Goal: Information Seeking & Learning: Learn about a topic

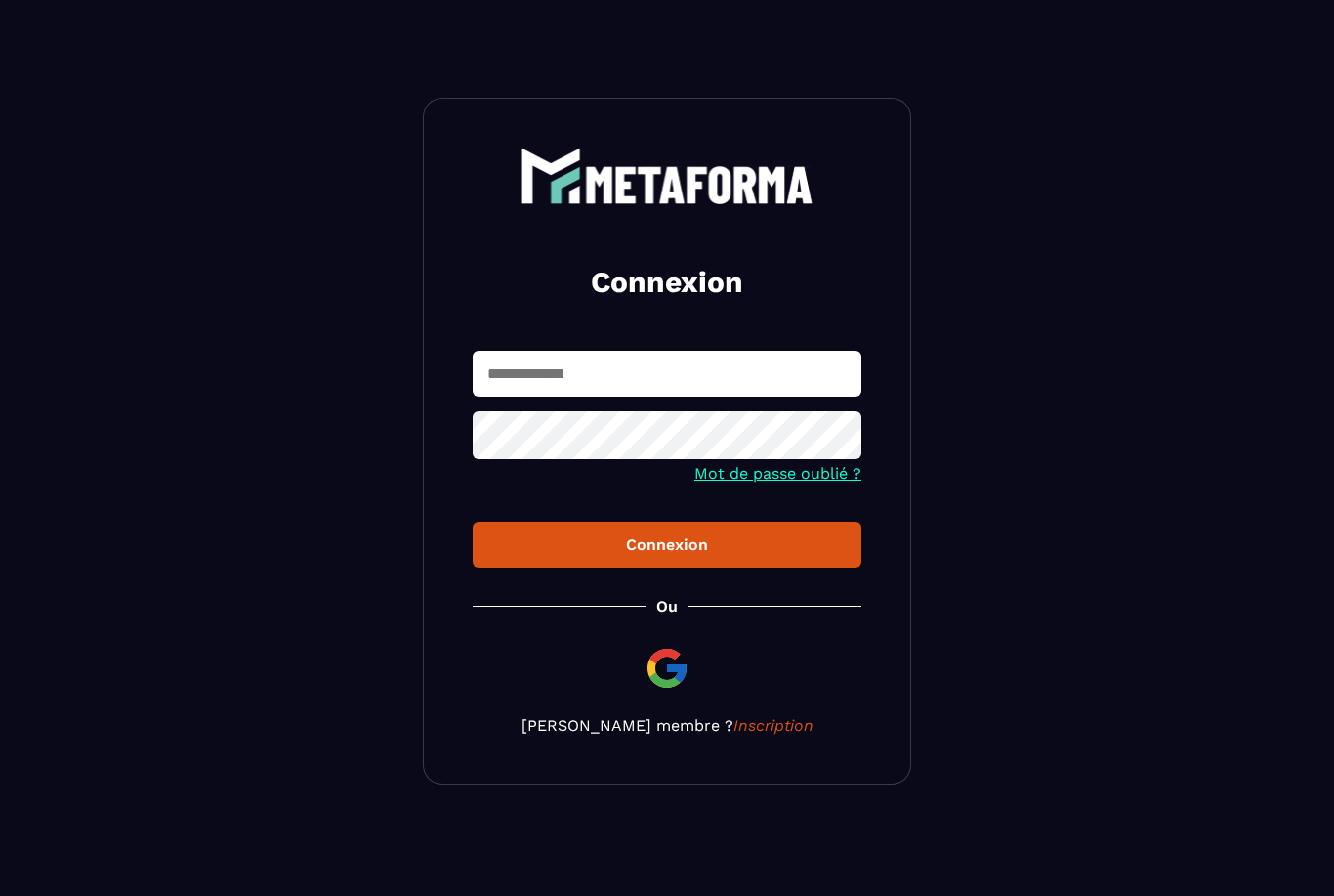
type input "**********"
click at [667, 546] on button "Connexion" at bounding box center [667, 545] width 389 height 46
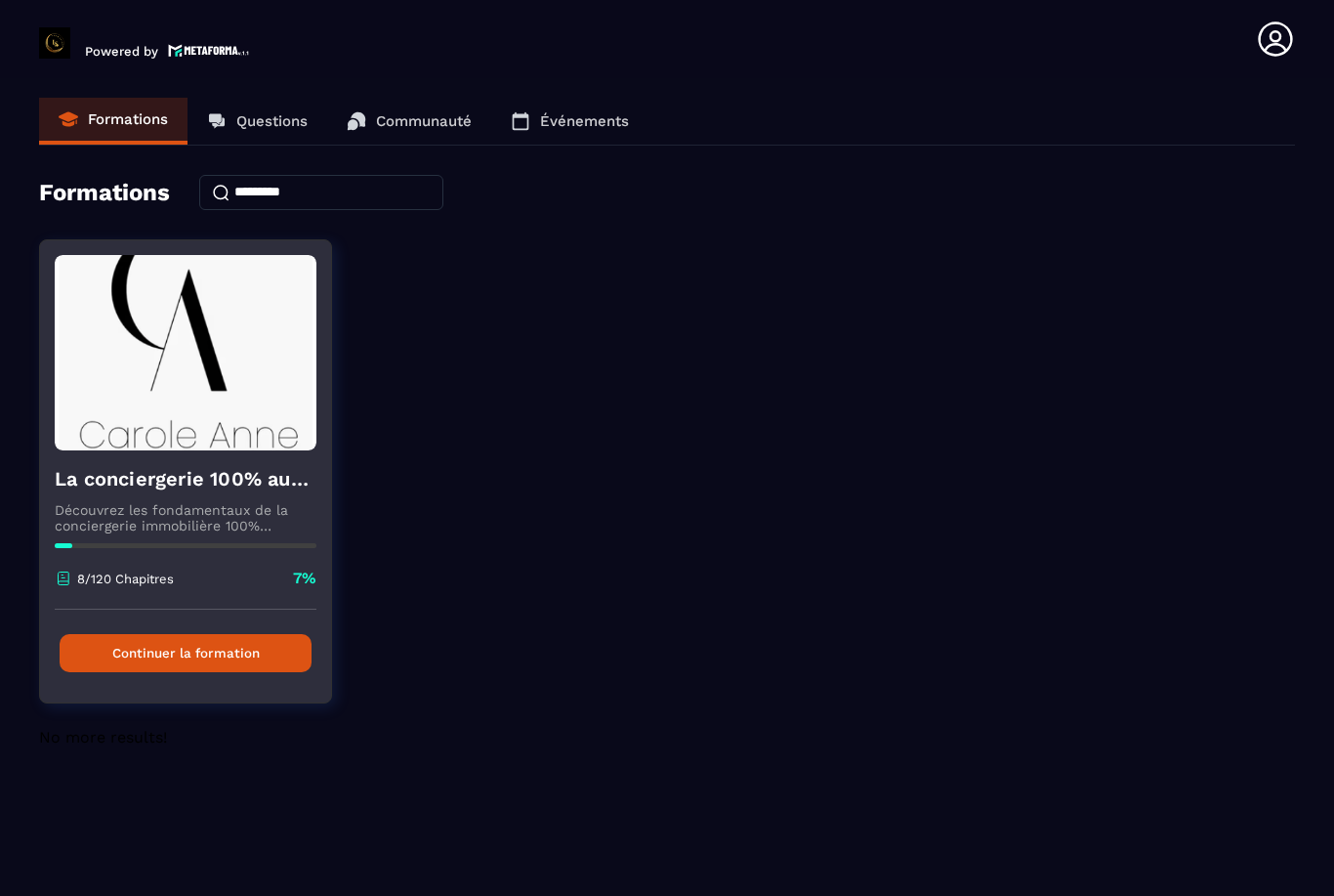
click at [101, 658] on button "Continuer la formation" at bounding box center [186, 653] width 252 height 38
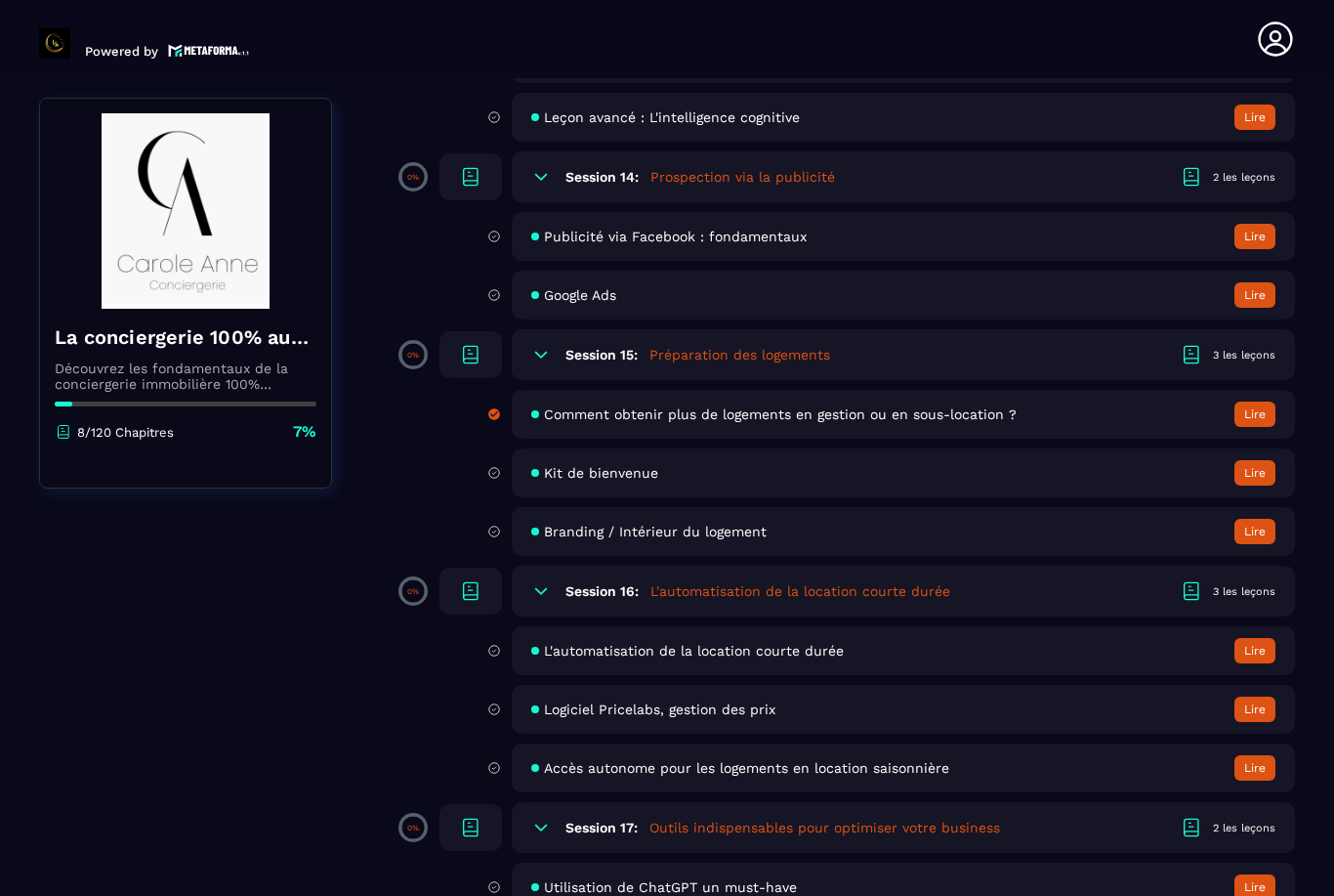
scroll to position [3277, 0]
click at [1078, 673] on div "L'automatisation de la location courte durée Lire" at bounding box center [903, 648] width 783 height 49
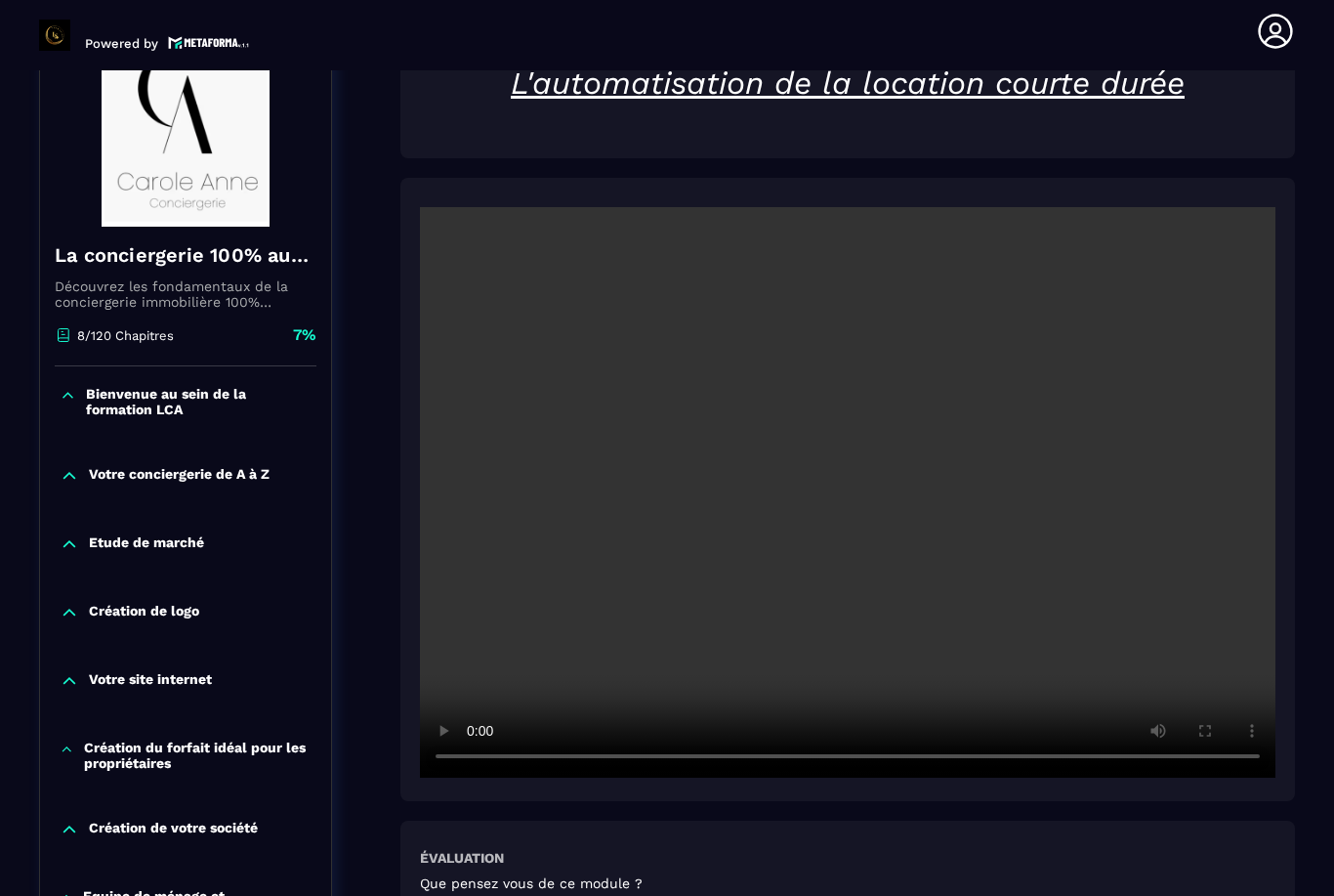
scroll to position [258, 0]
click at [847, 492] on video at bounding box center [848, 492] width 856 height 570
click at [1201, 625] on video at bounding box center [848, 492] width 856 height 570
click at [1250, 745] on video at bounding box center [848, 492] width 856 height 570
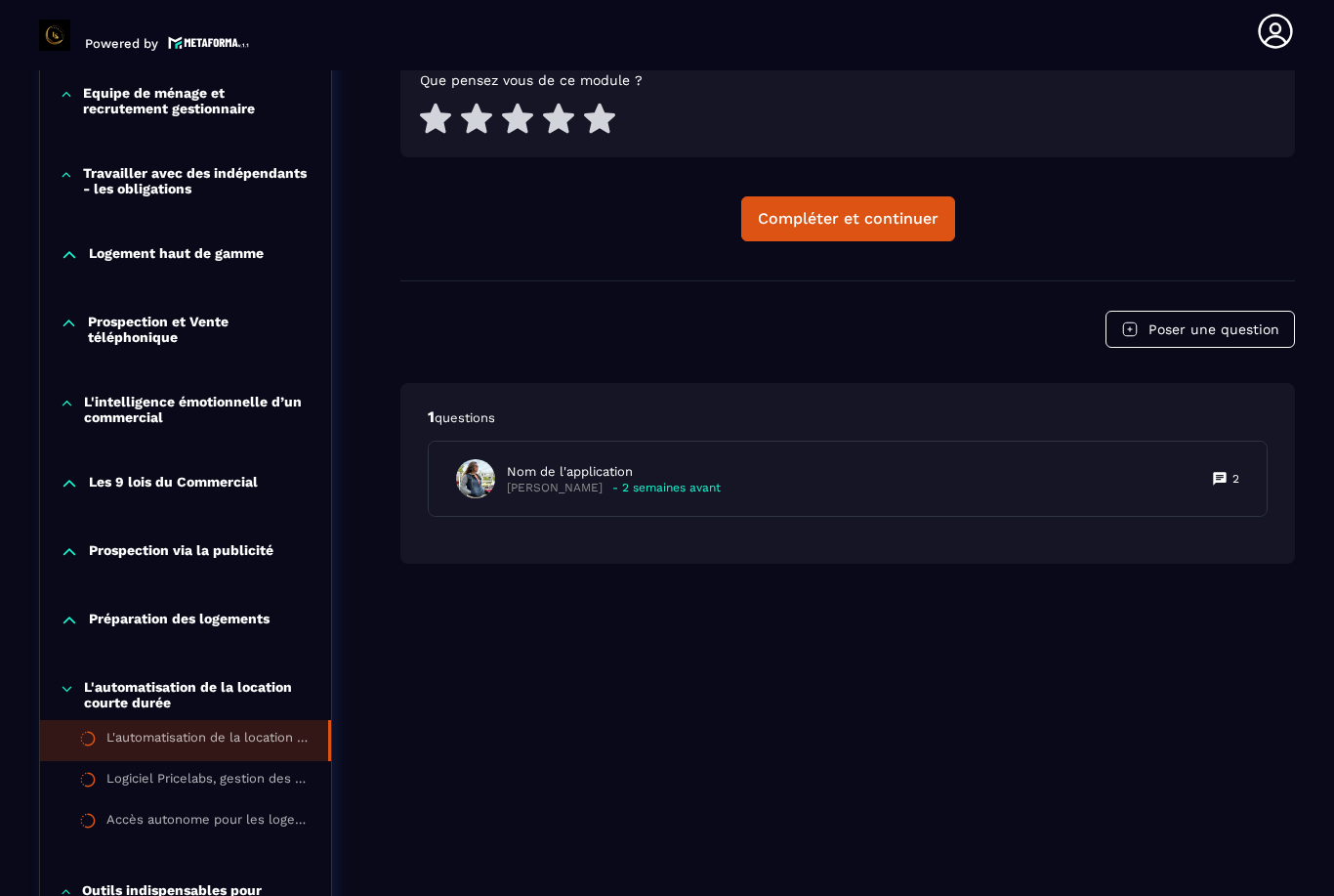
scroll to position [1061, 0]
click at [1123, 692] on div "L'automatisation de la location courte durée Évaluation Que pensez vous de ce m…" at bounding box center [847, 410] width 895 height 2394
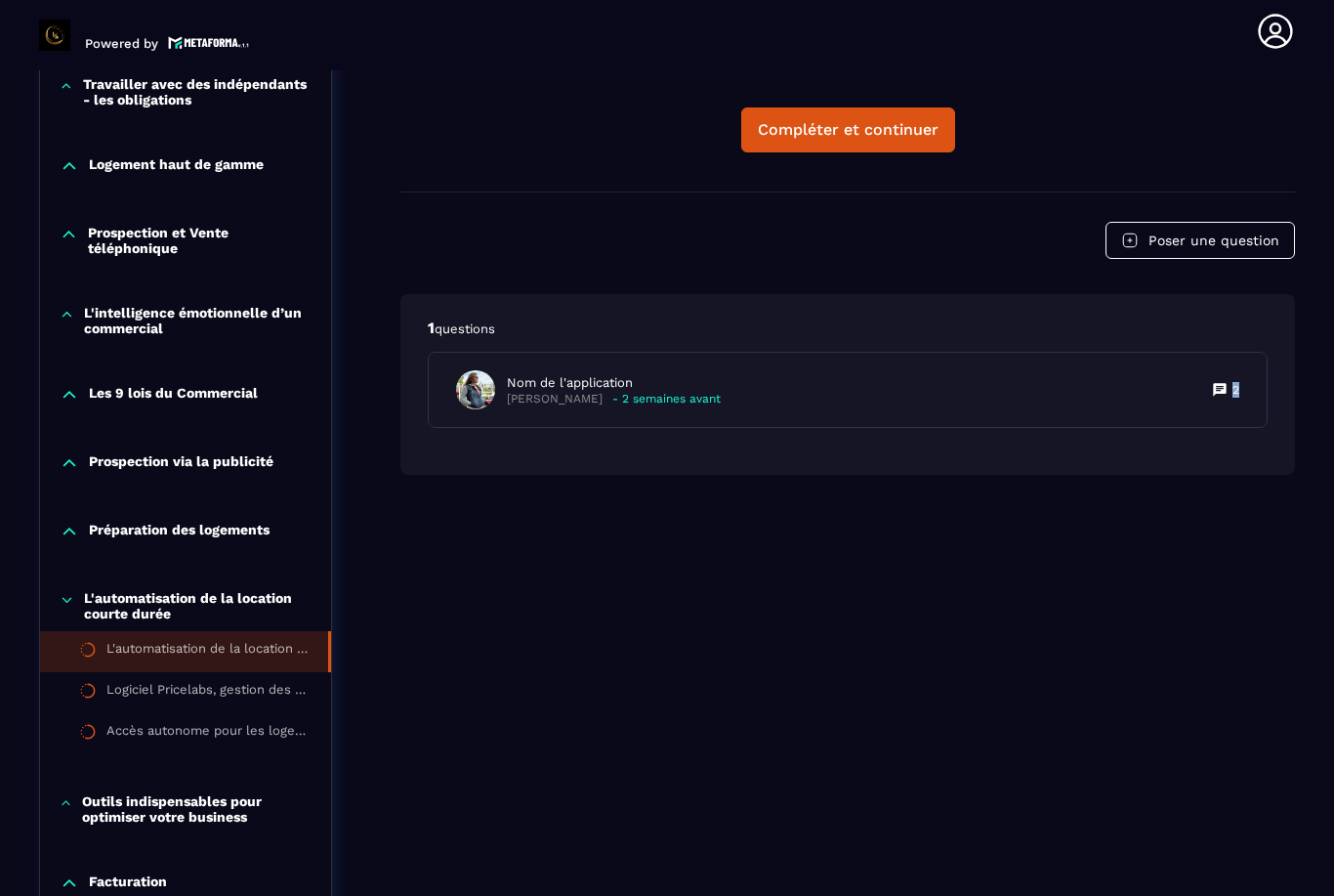
scroll to position [1153, 0]
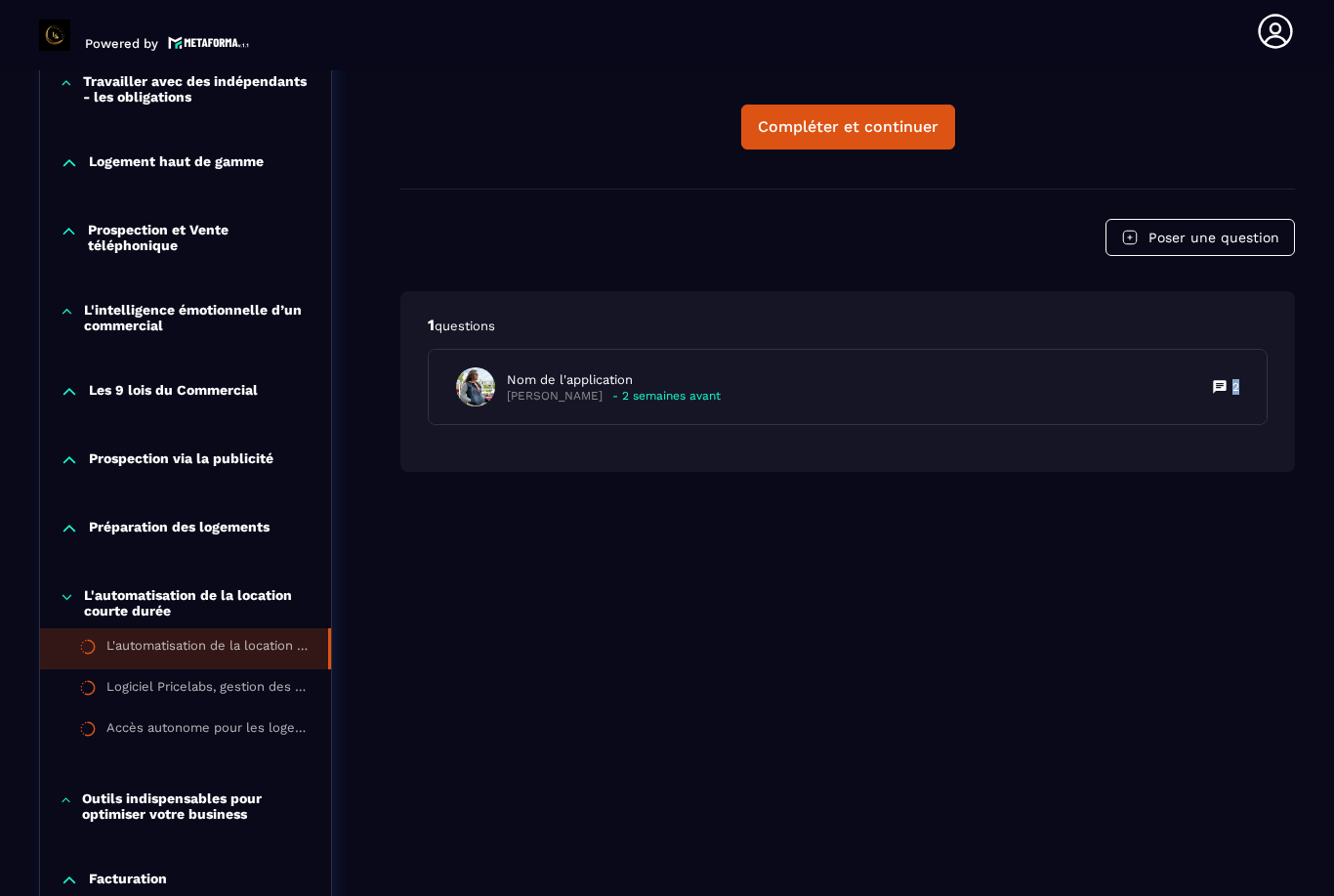
click at [1075, 568] on div "L'automatisation de la location courte durée Évaluation Que pensez vous de ce m…" at bounding box center [847, 318] width 895 height 2394
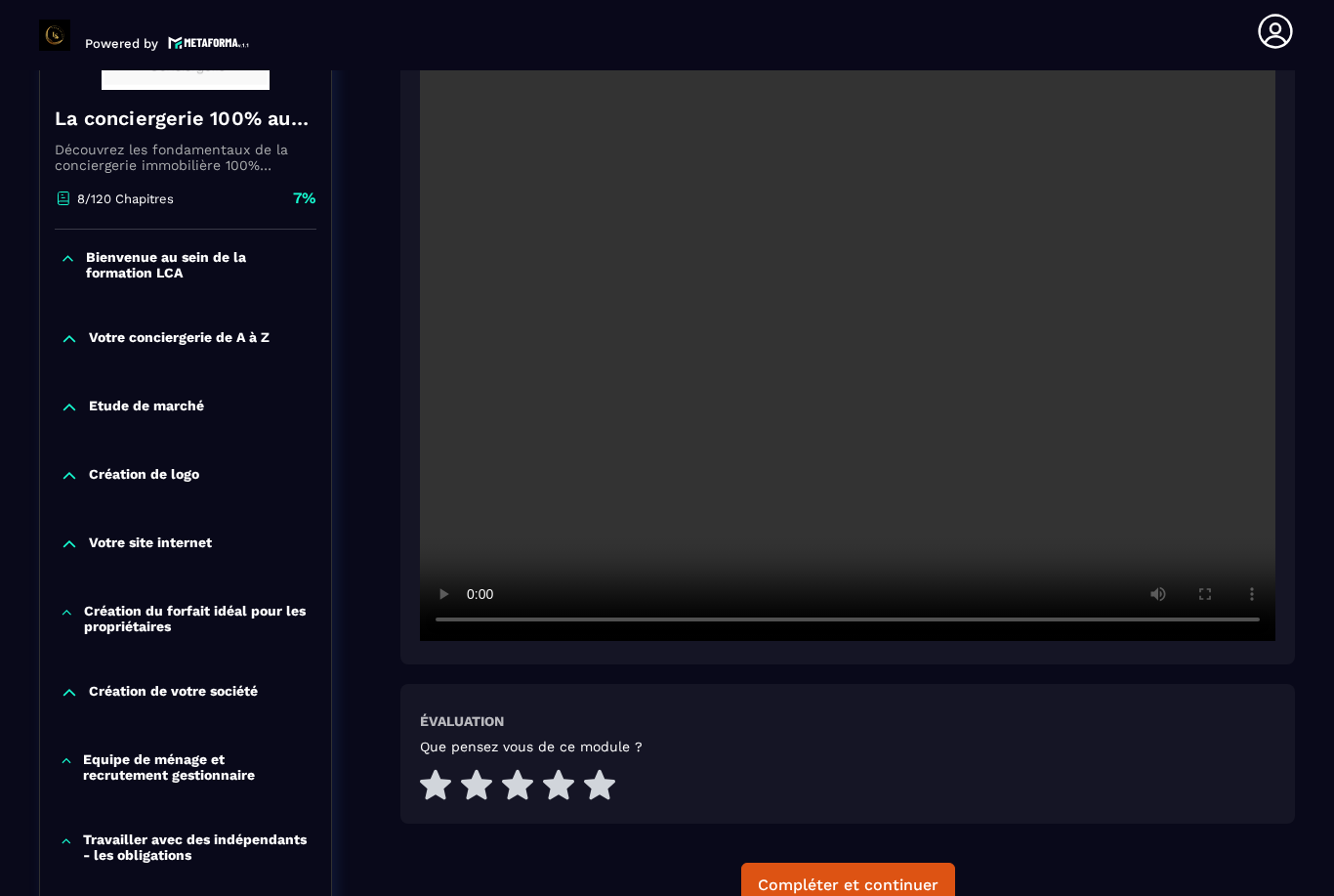
scroll to position [395, 0]
click at [1224, 526] on video at bounding box center [848, 355] width 856 height 570
click at [1258, 611] on video at bounding box center [848, 355] width 856 height 570
click at [1164, 670] on div "L'automatisation de la location courte durée Évaluation Que pensez vous de ce m…" at bounding box center [847, 422] width 895 height 1048
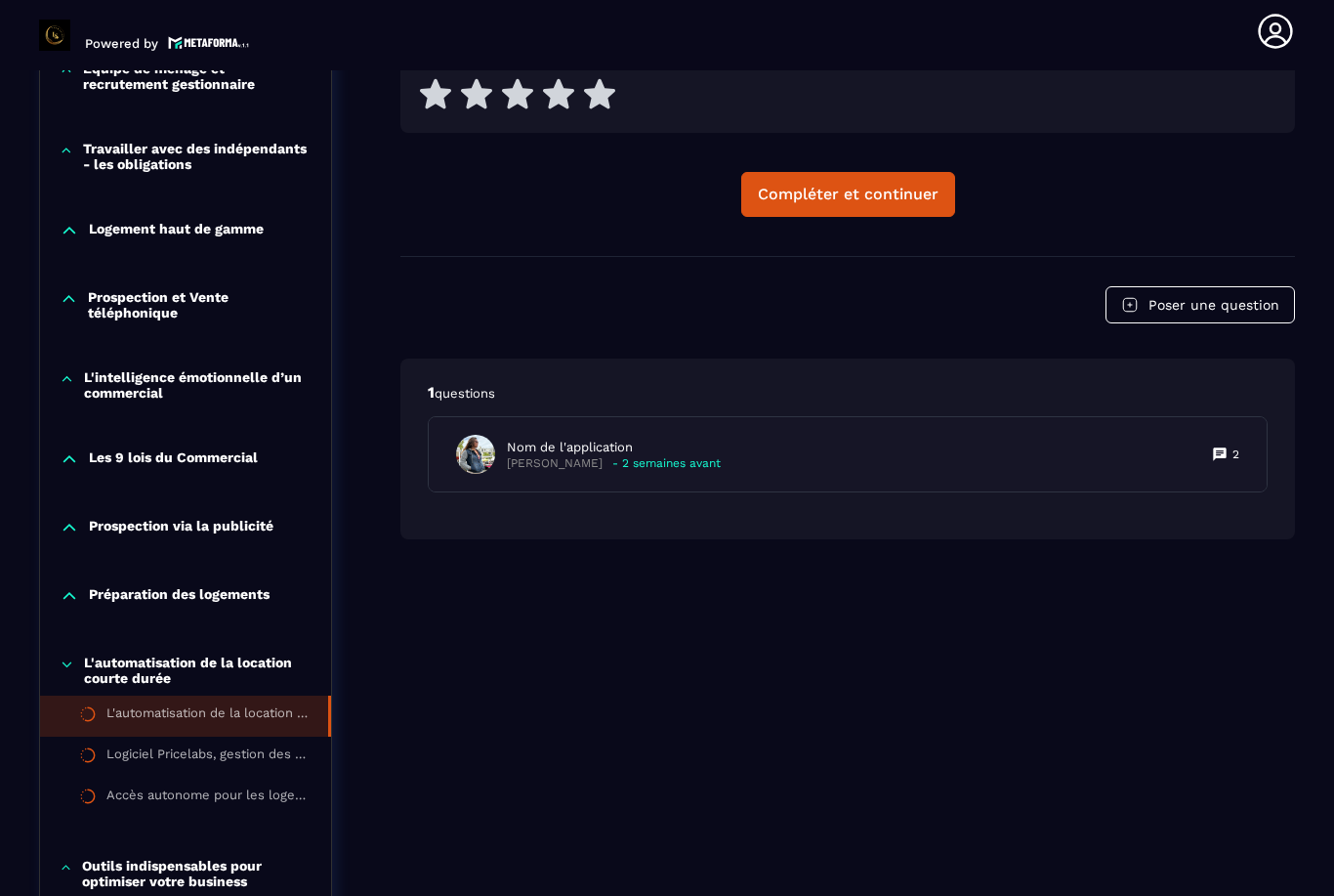
scroll to position [1083, 0]
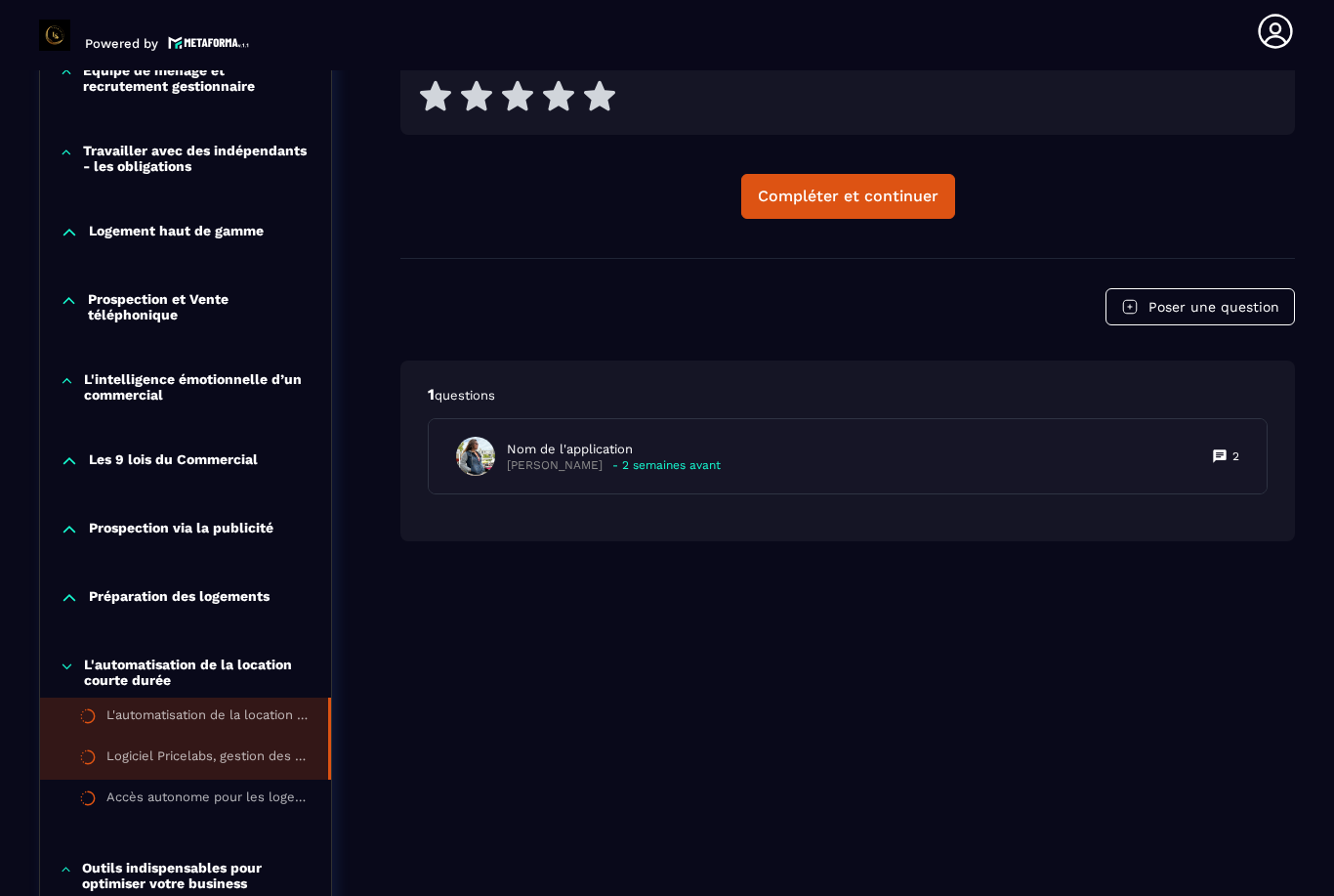
click at [234, 770] on div "Logiciel Pricelabs, gestion des prix" at bounding box center [207, 758] width 202 height 21
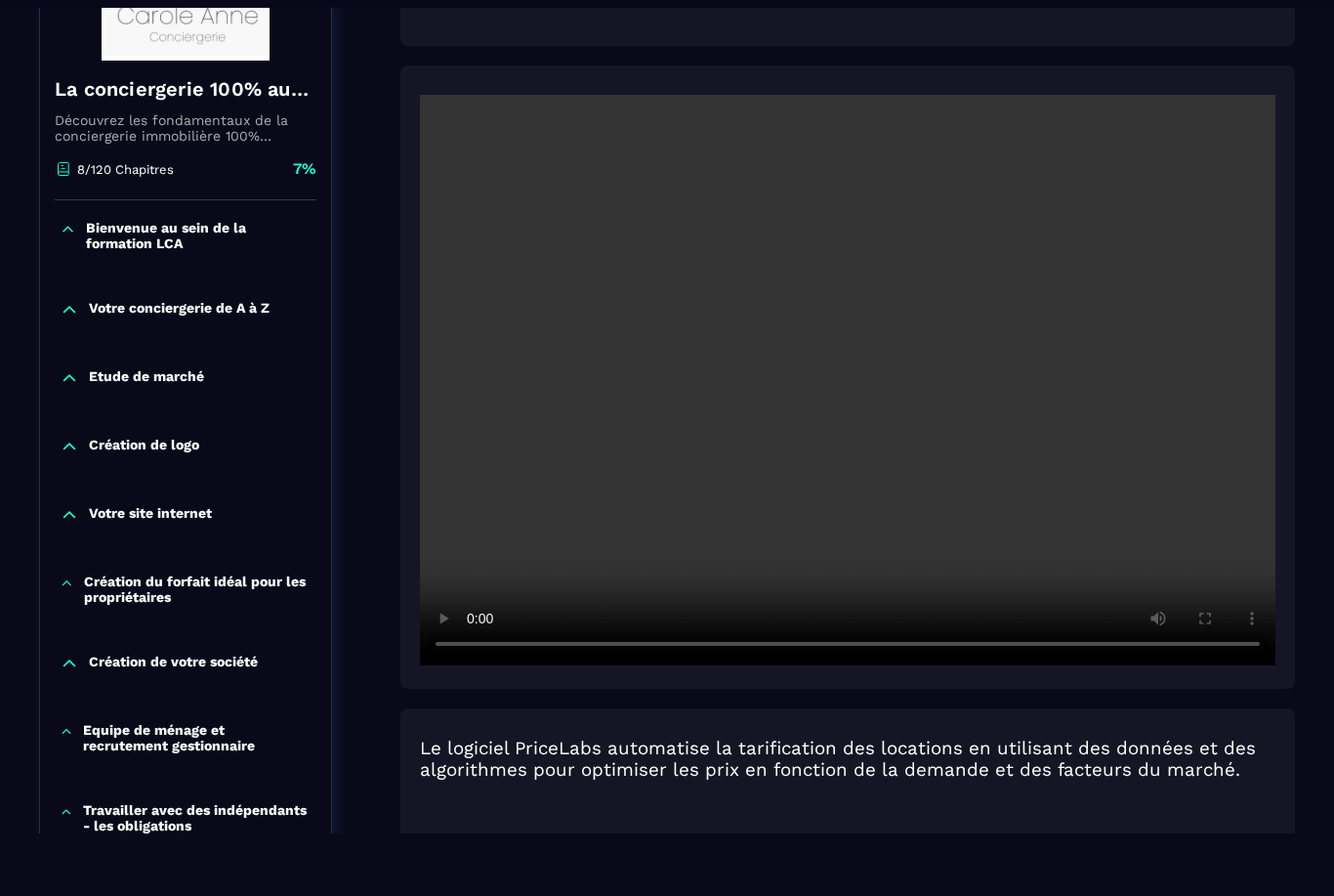
scroll to position [361, 0]
click at [858, 390] on video at bounding box center [848, 380] width 856 height 570
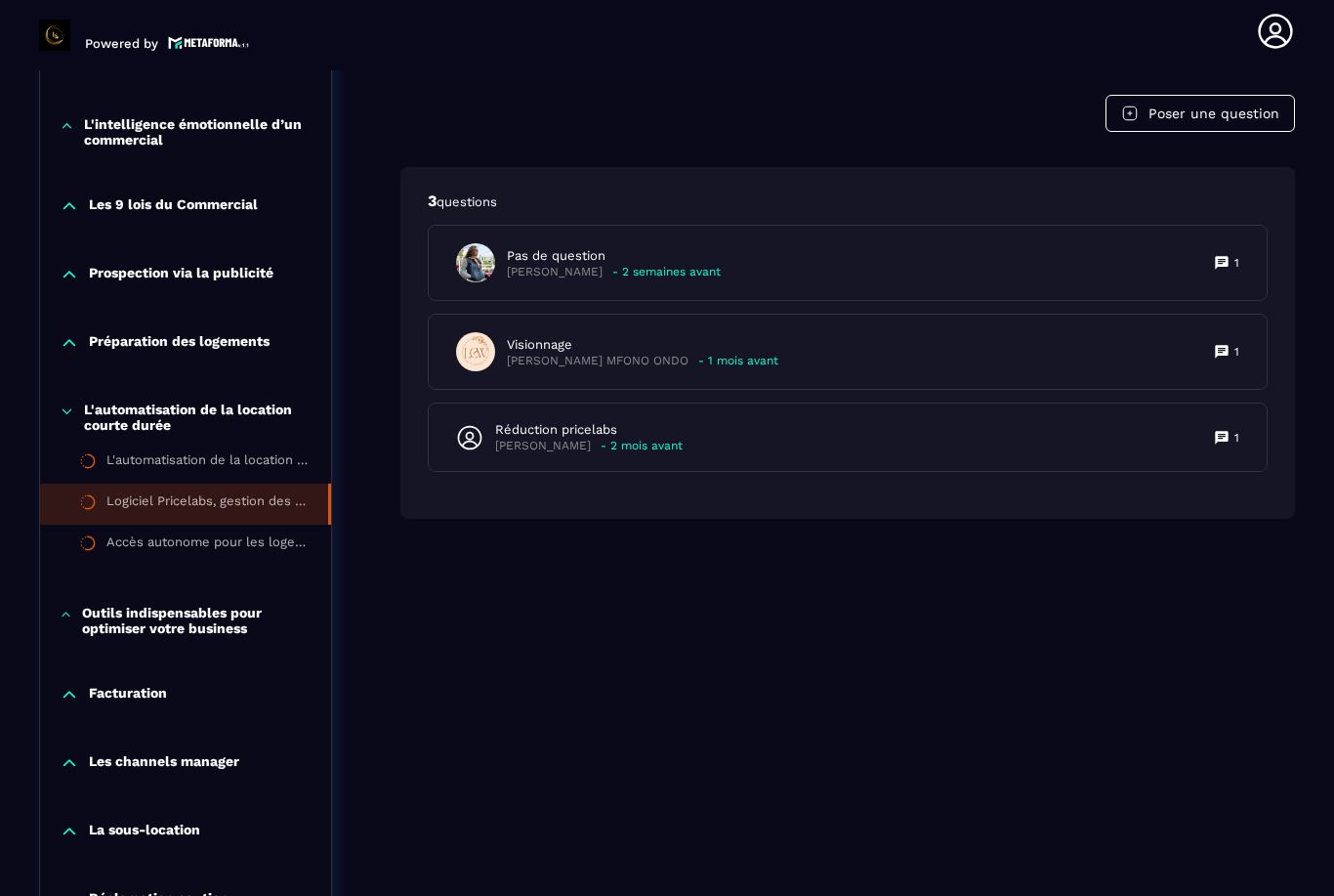
scroll to position [1338, 0]
click at [251, 605] on p "Outils indispensables pour optimiser votre business" at bounding box center [197, 620] width 230 height 31
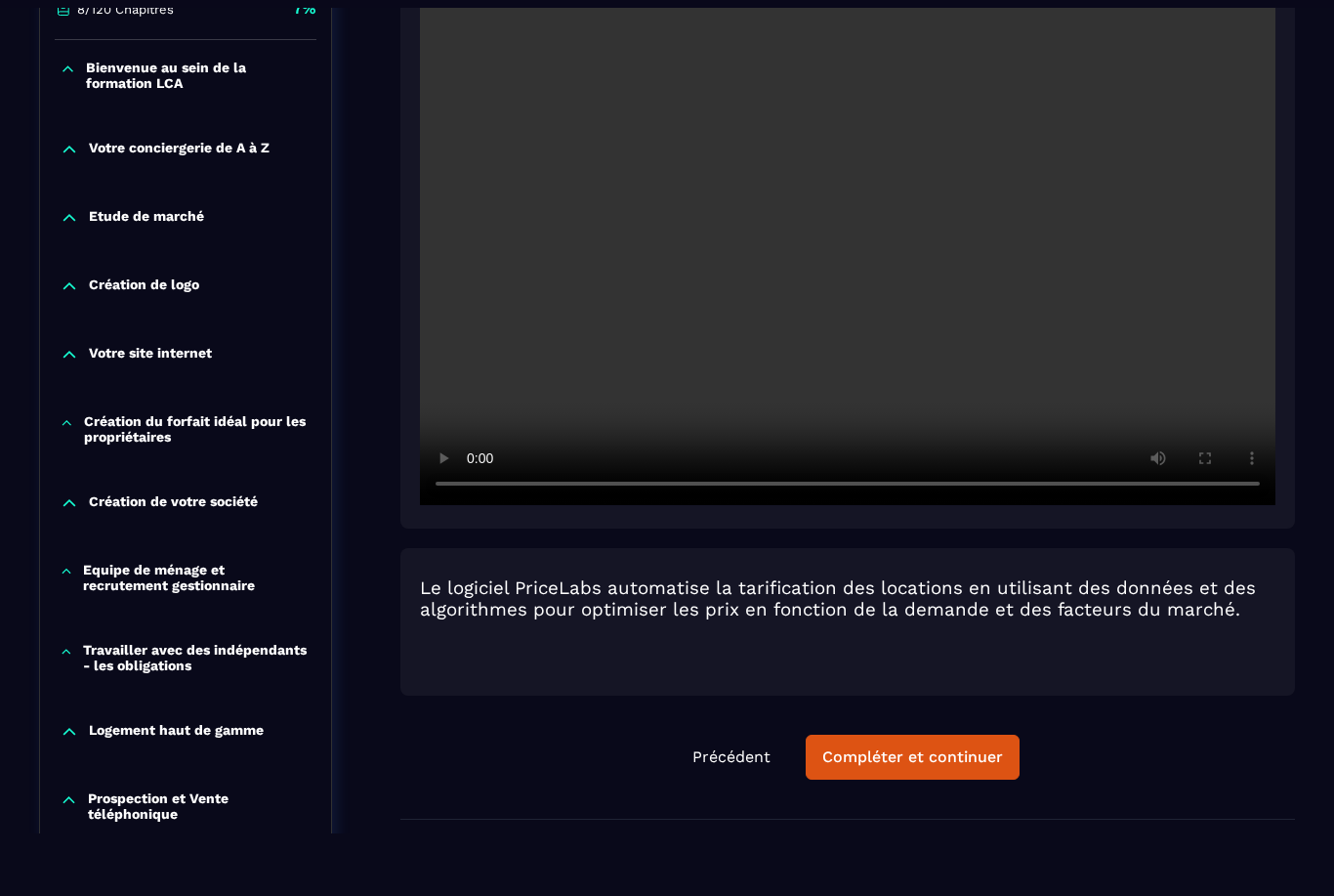
scroll to position [521, 0]
click at [1206, 374] on video at bounding box center [848, 221] width 856 height 570
click at [1248, 490] on video at bounding box center [848, 221] width 856 height 570
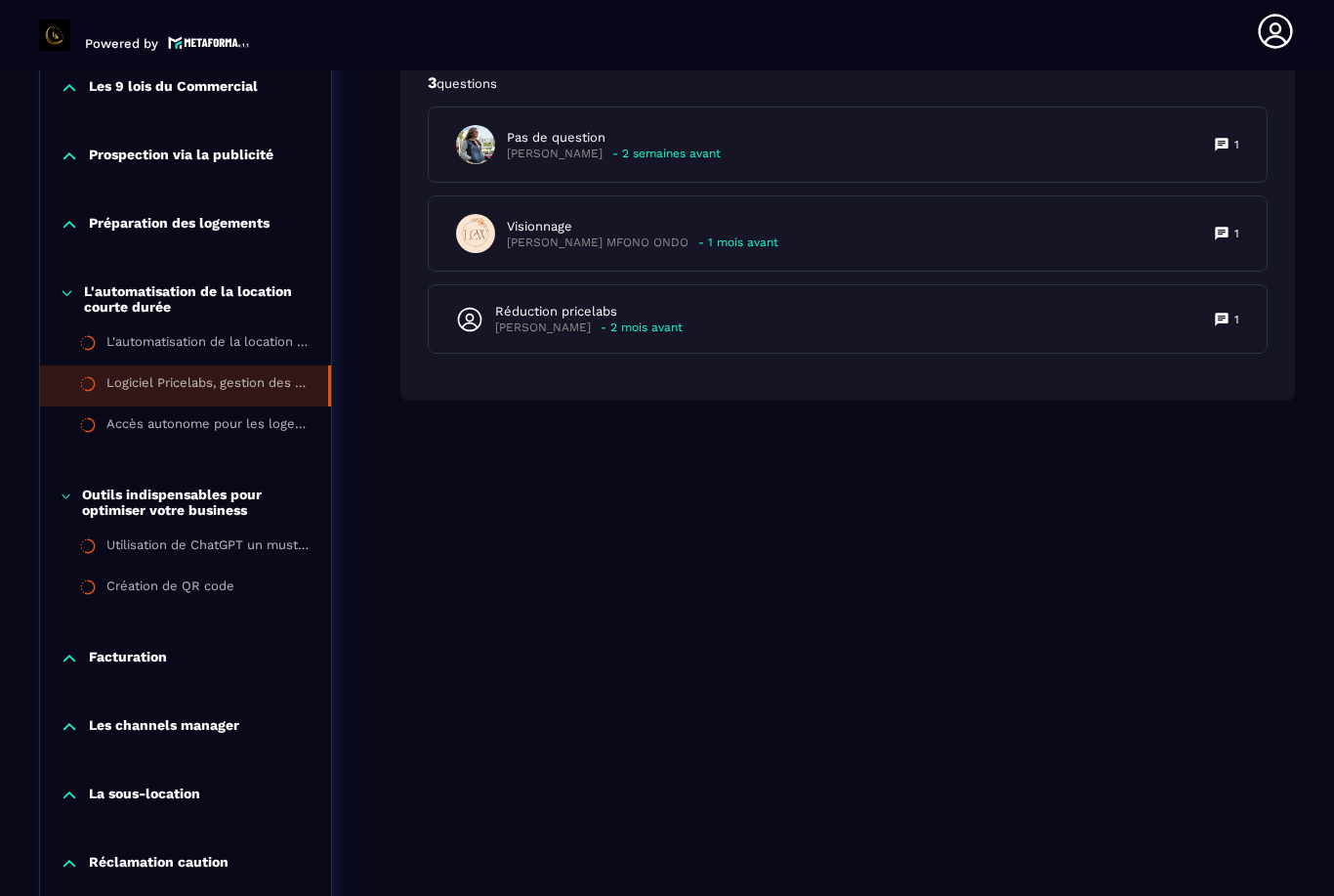
scroll to position [1456, 0]
click at [233, 697] on div "Les channels manager" at bounding box center [185, 731] width 291 height 68
click at [239, 717] on p "Les channels manager" at bounding box center [164, 727] width 150 height 20
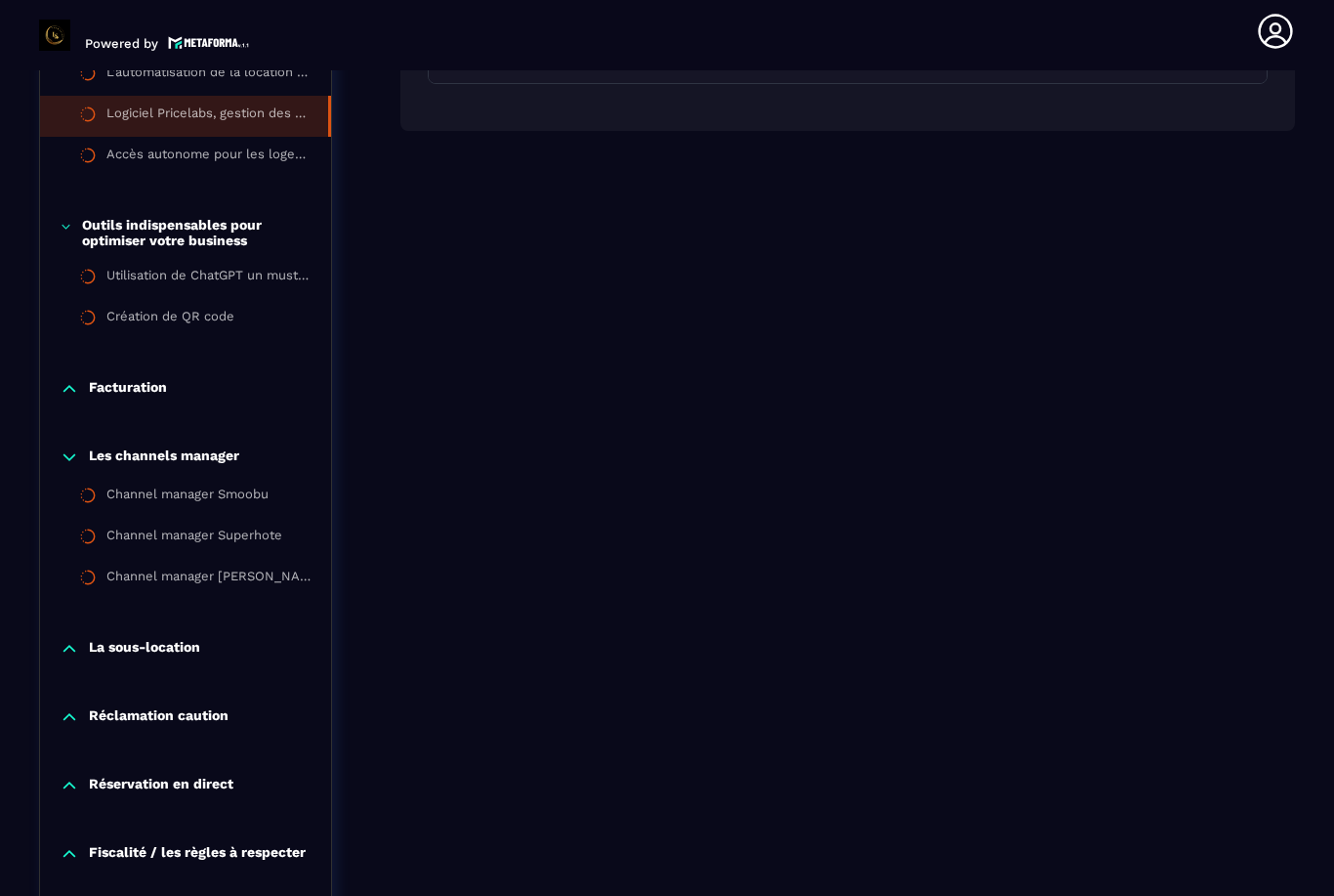
scroll to position [1726, 0]
click at [219, 707] on p "Réclamation caution" at bounding box center [159, 717] width 140 height 20
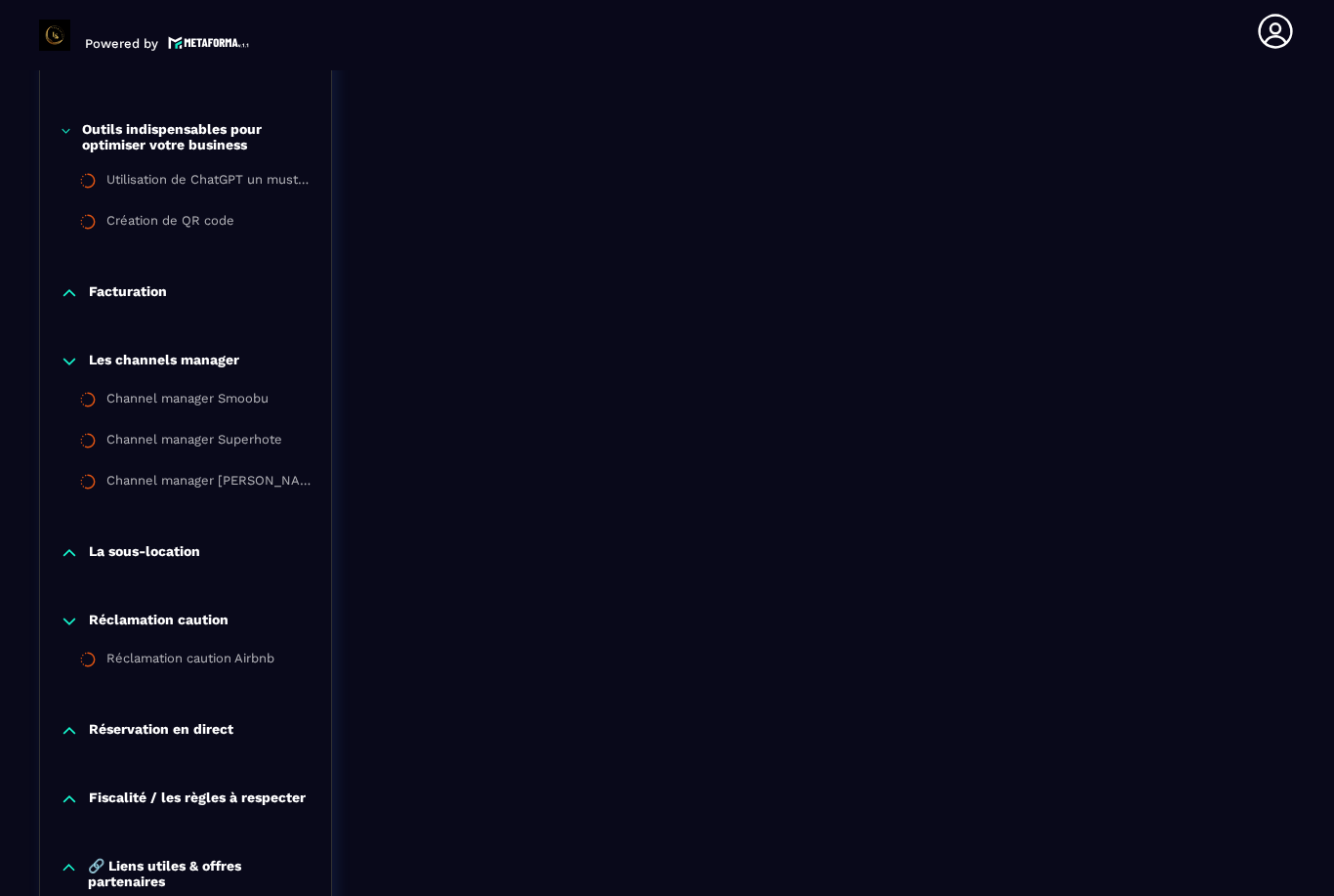
scroll to position [1822, 0]
click at [220, 721] on p "Réservation en direct" at bounding box center [161, 731] width 145 height 20
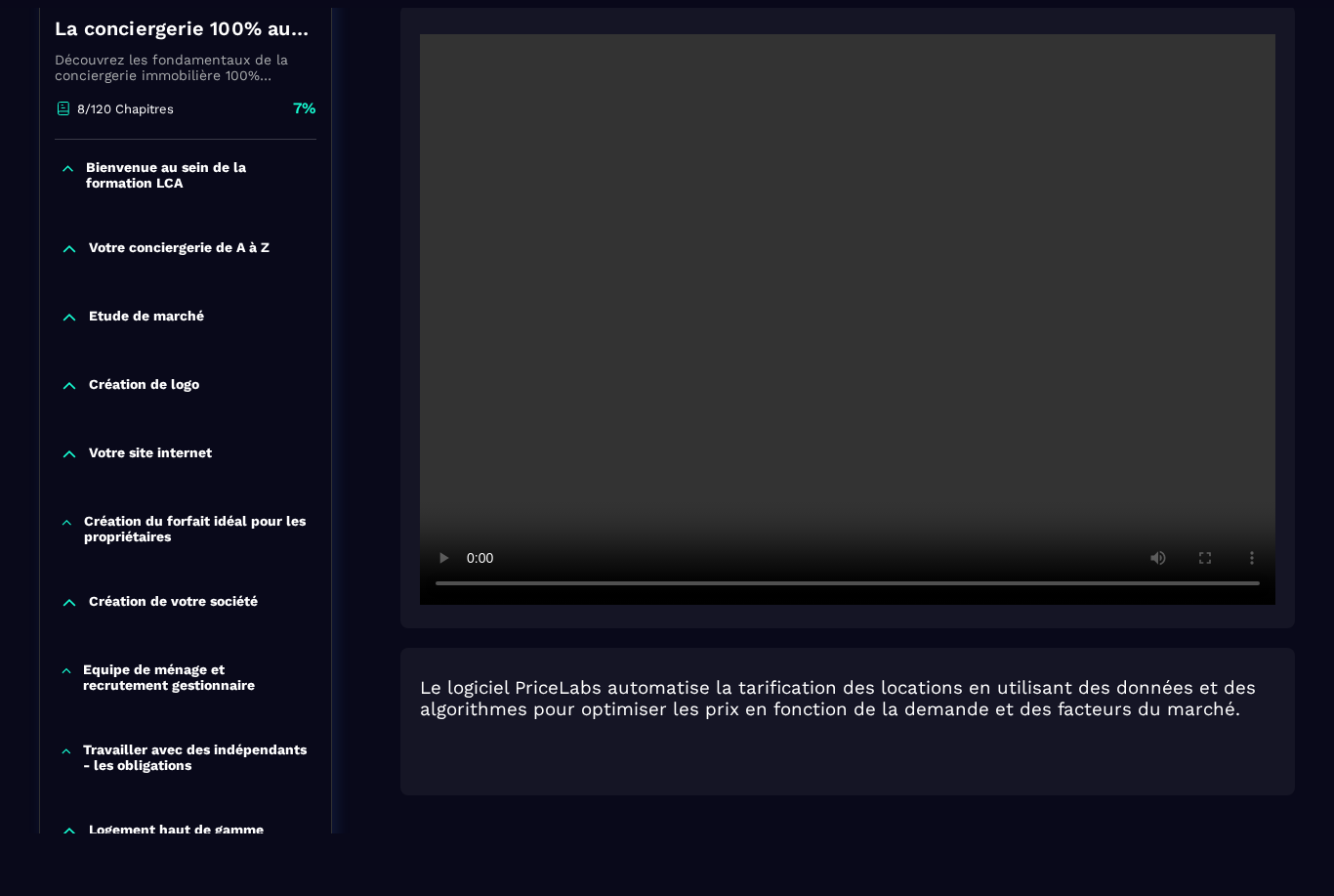
scroll to position [409, 0]
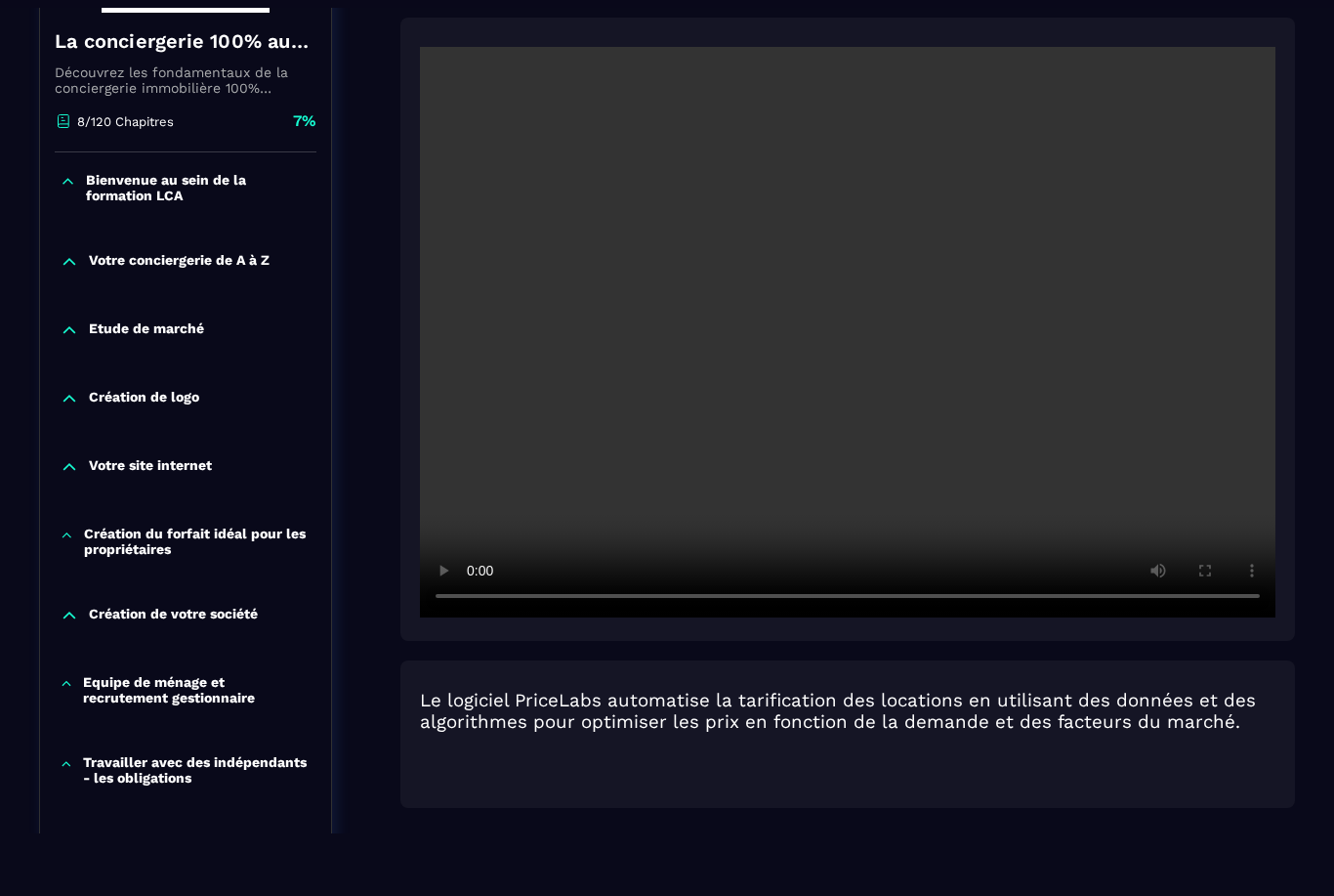
click at [913, 462] on video at bounding box center [848, 332] width 856 height 570
click at [864, 331] on video at bounding box center [848, 332] width 856 height 570
click at [845, 344] on video at bounding box center [848, 332] width 856 height 570
click at [1000, 504] on video at bounding box center [848, 332] width 856 height 570
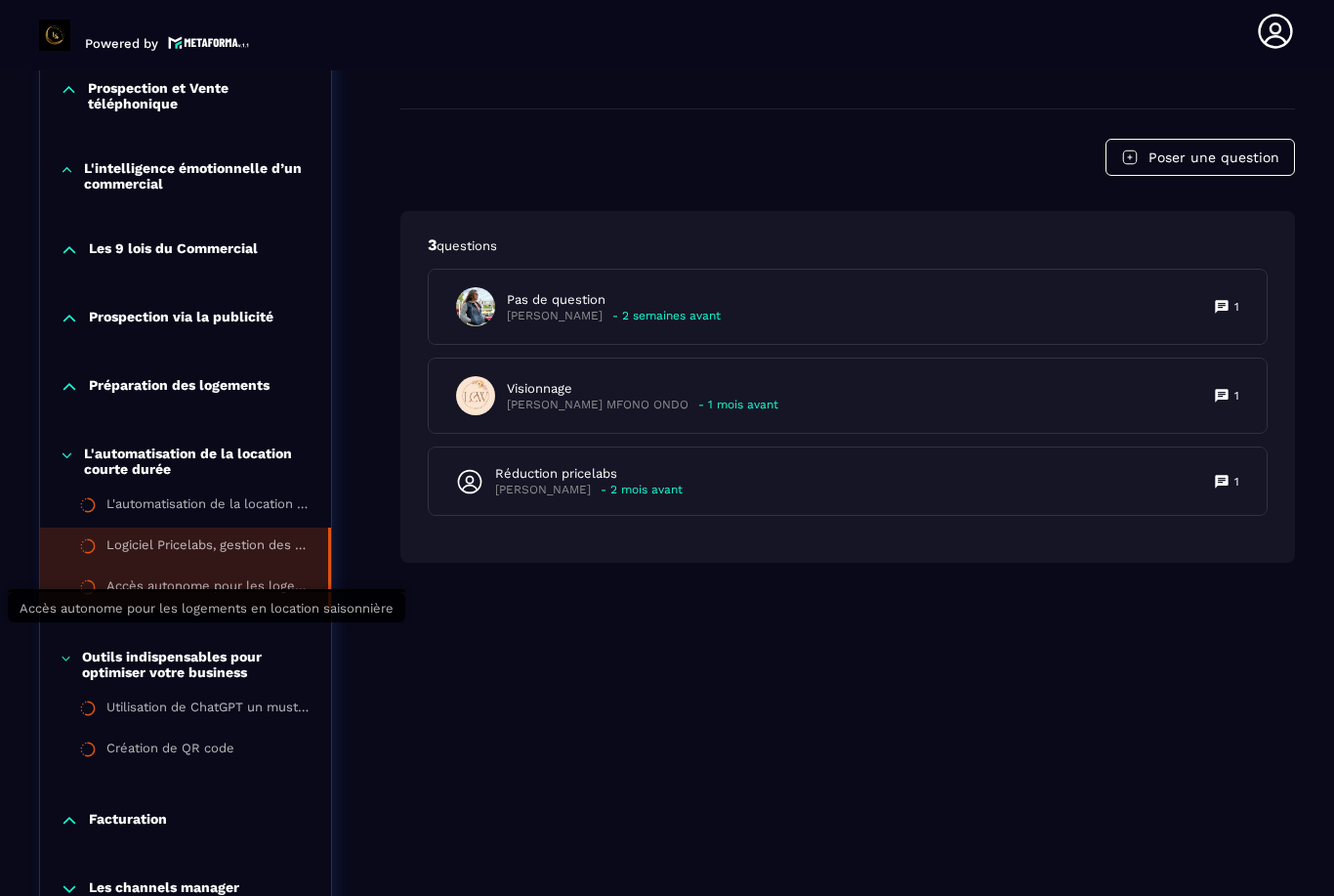
scroll to position [1319, 0]
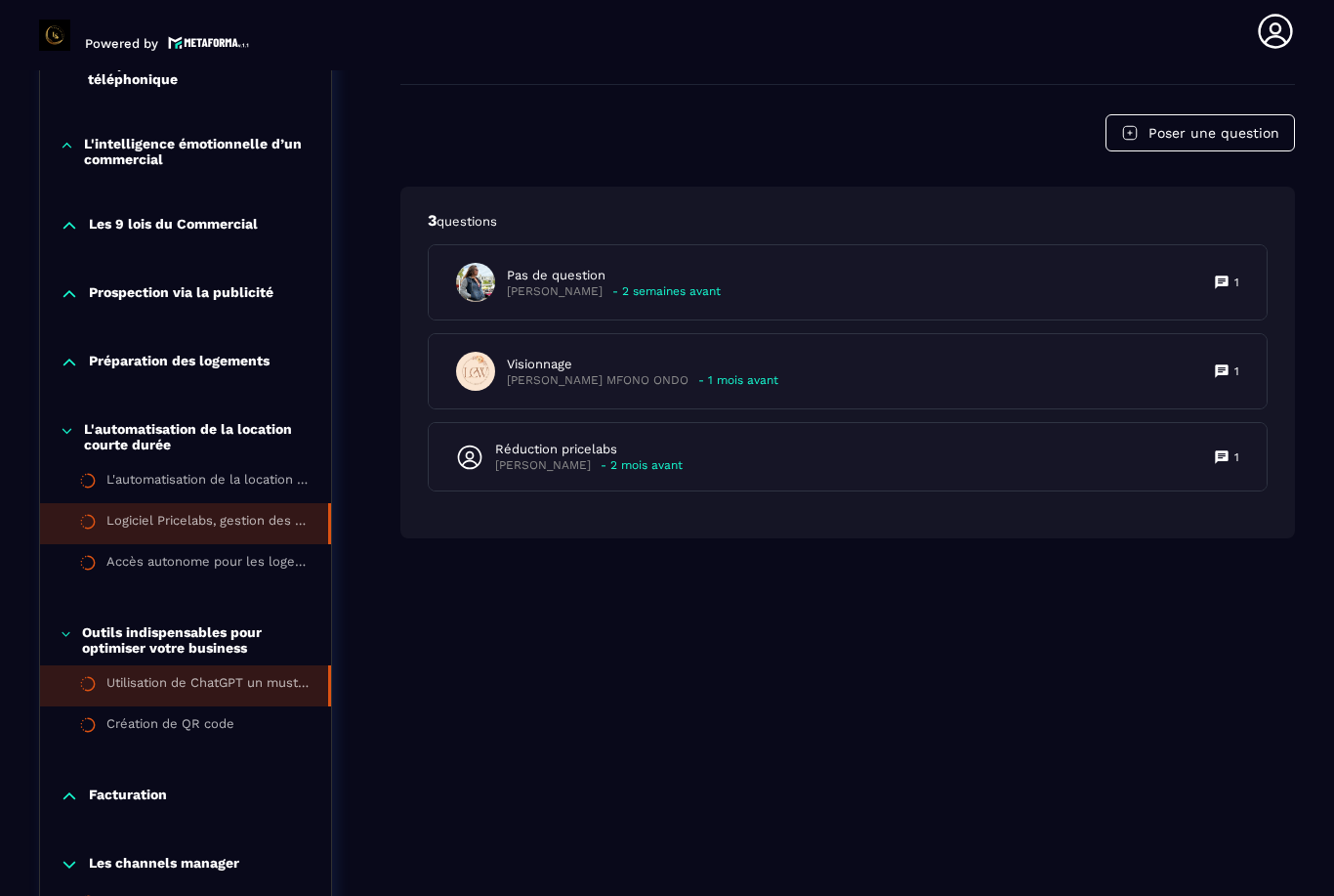
click at [204, 675] on div "Utilisation de ChatGPT un must-have" at bounding box center [207, 685] width 202 height 21
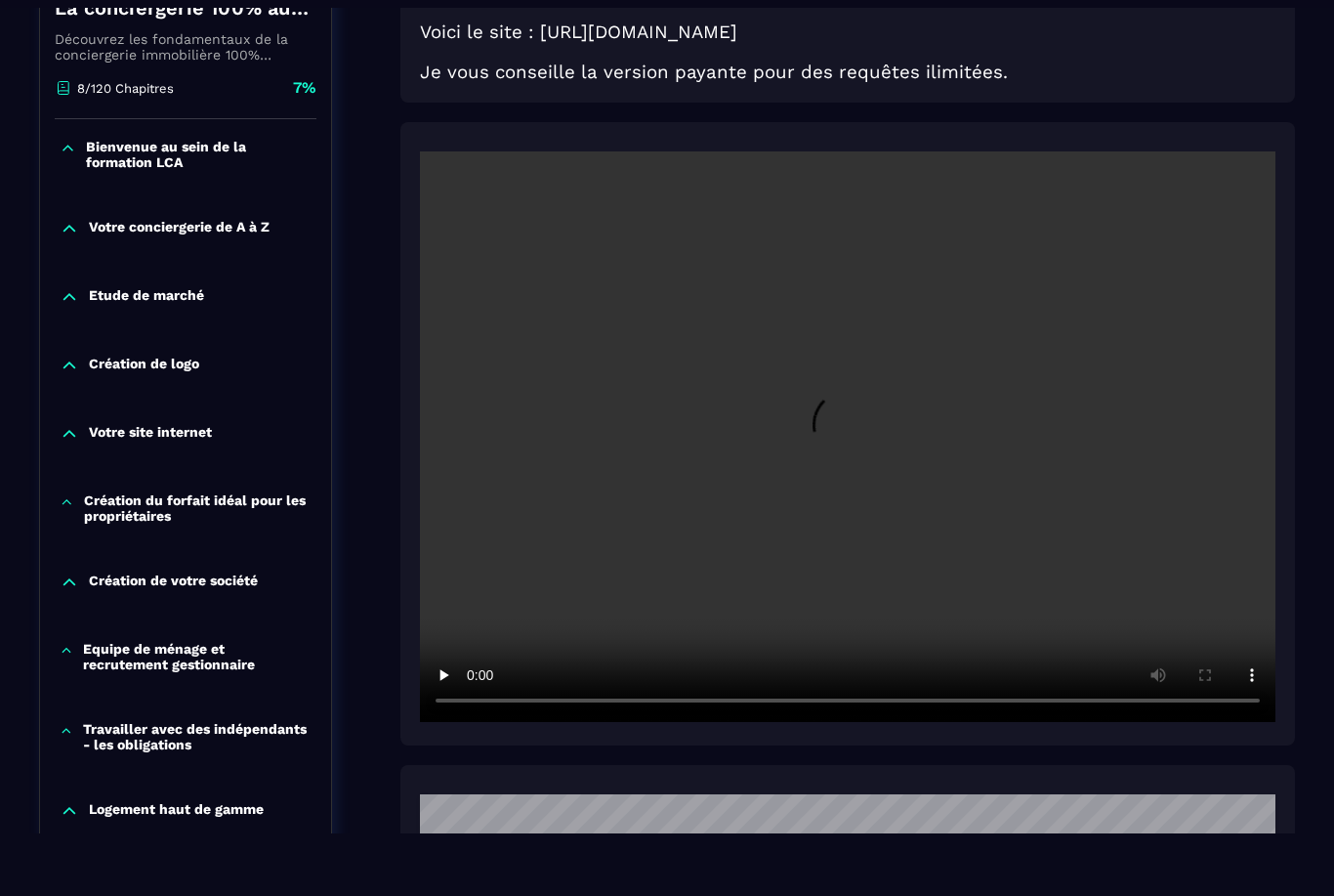
scroll to position [442, 0]
click at [858, 437] on video at bounding box center [848, 436] width 856 height 570
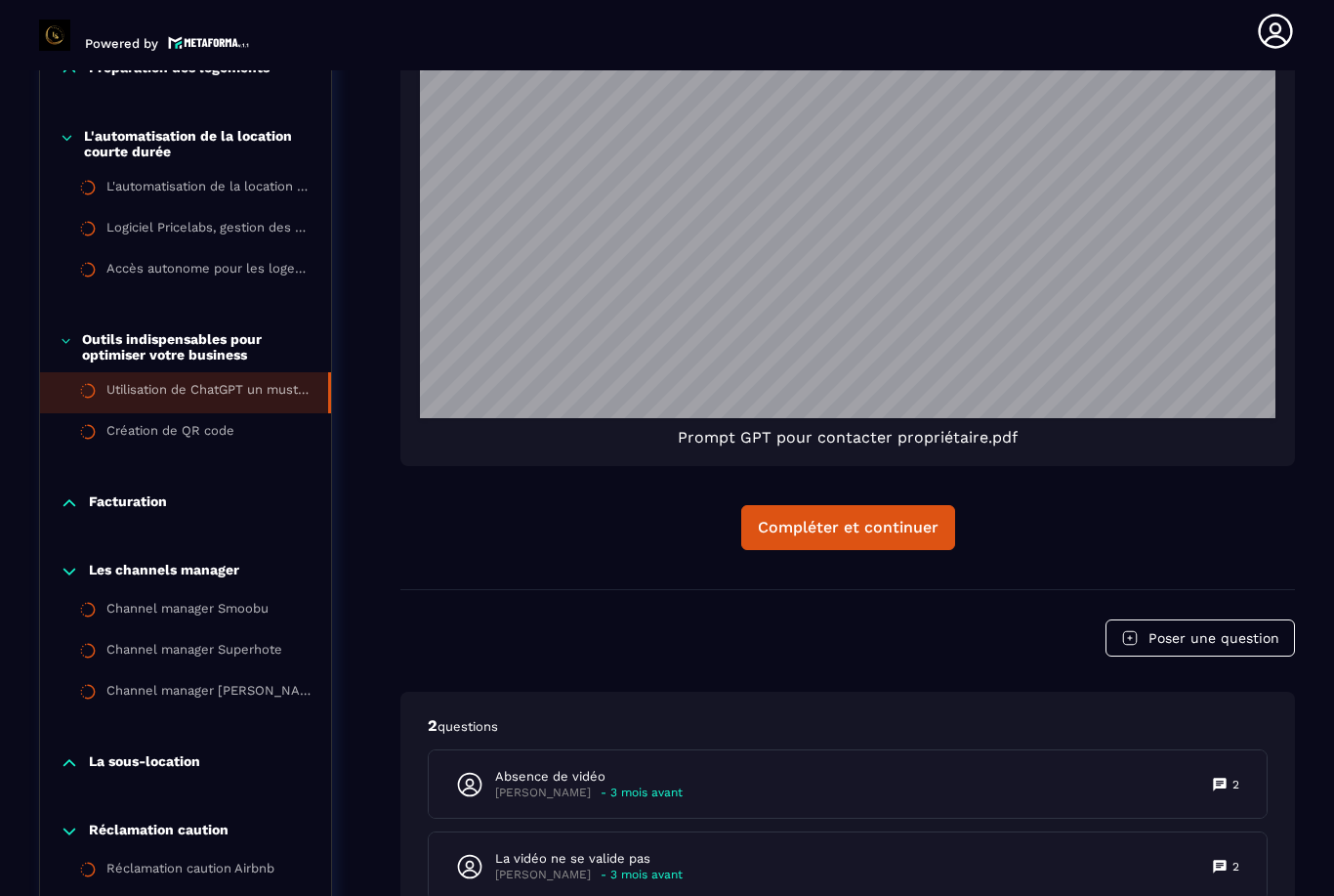
scroll to position [1670, 0]
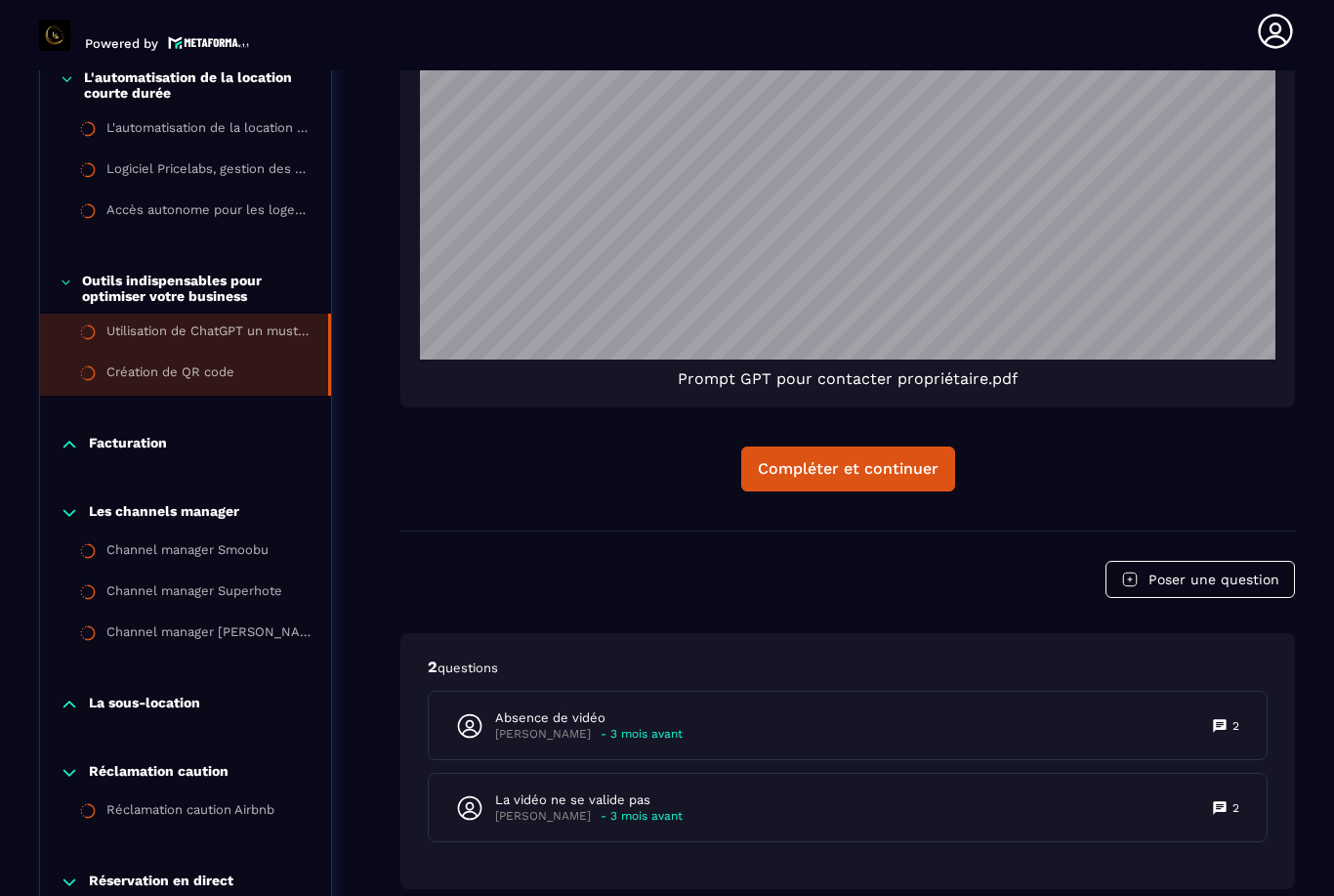
click at [240, 356] on li "Création de QR code" at bounding box center [185, 375] width 291 height 41
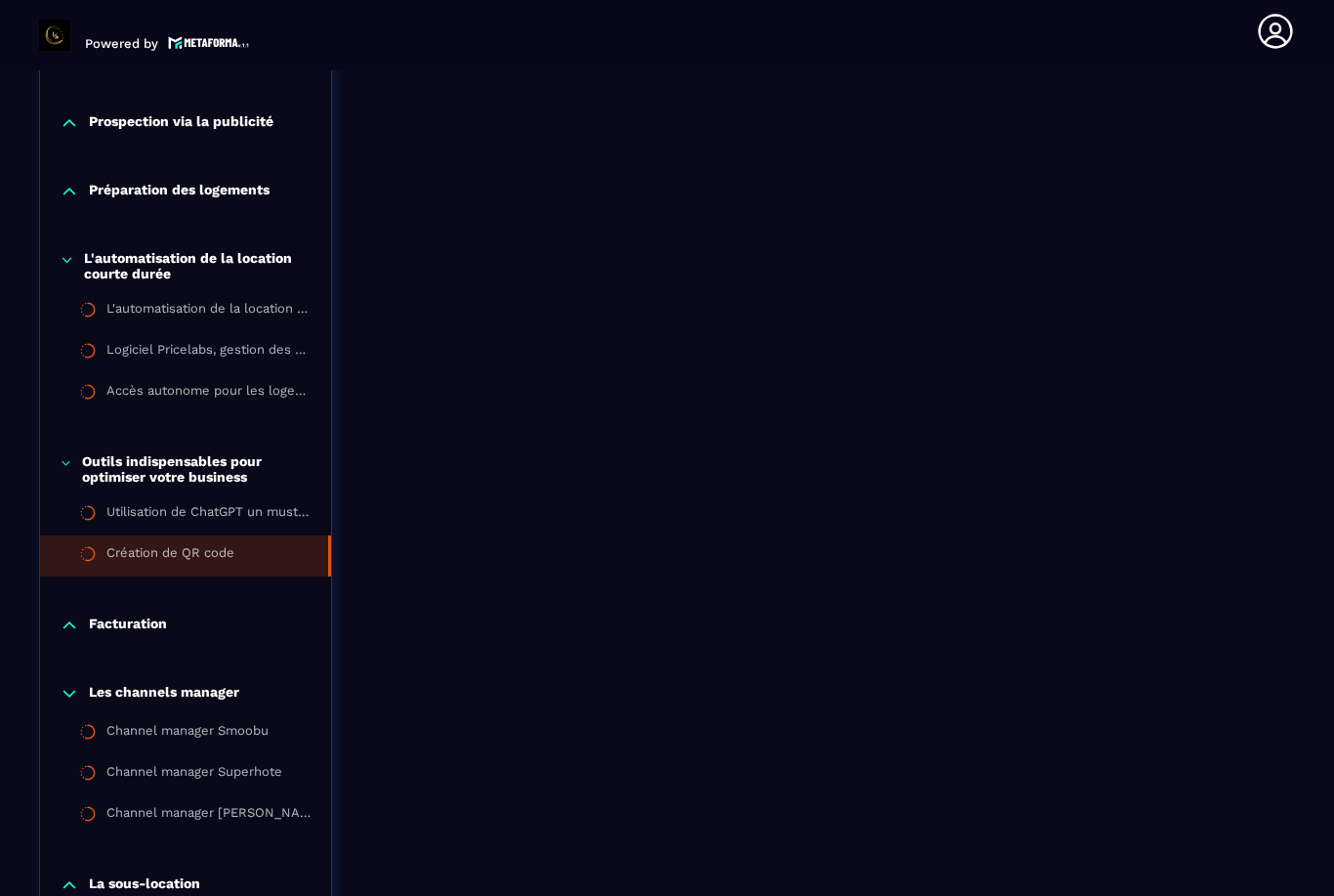
scroll to position [1535, 0]
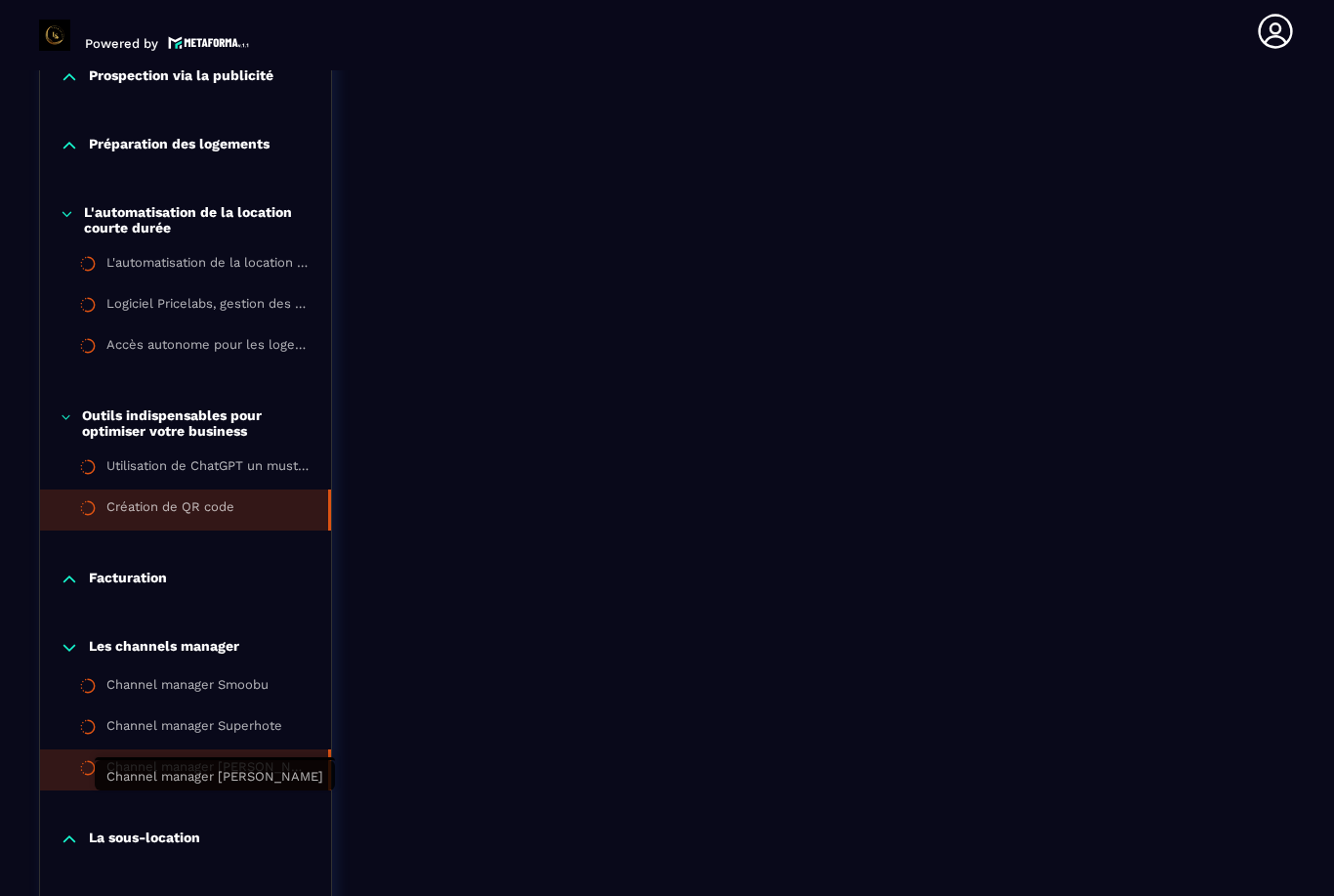
click at [207, 759] on div "Channel manager [PERSON_NAME]" at bounding box center [207, 769] width 202 height 21
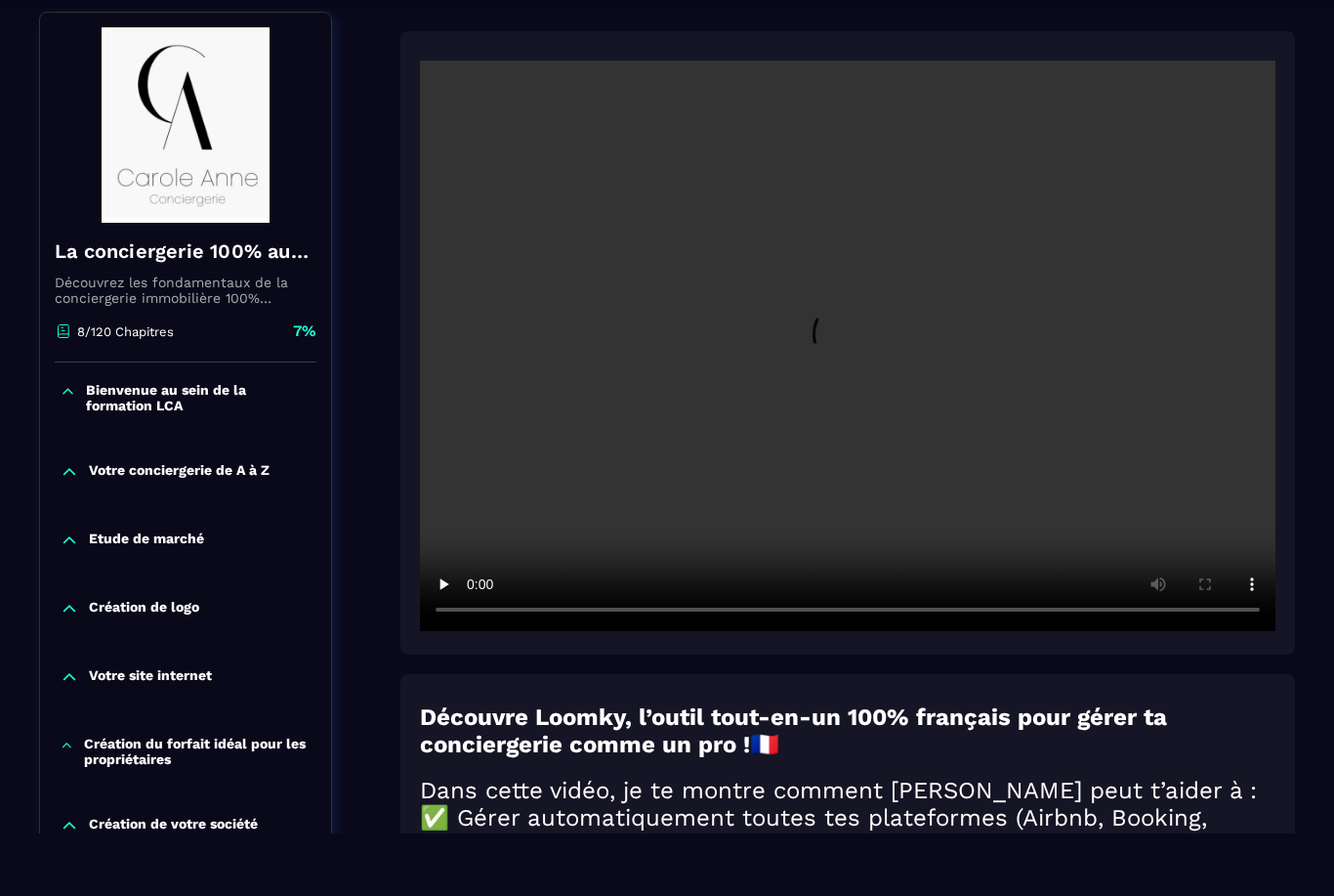
scroll to position [130, 0]
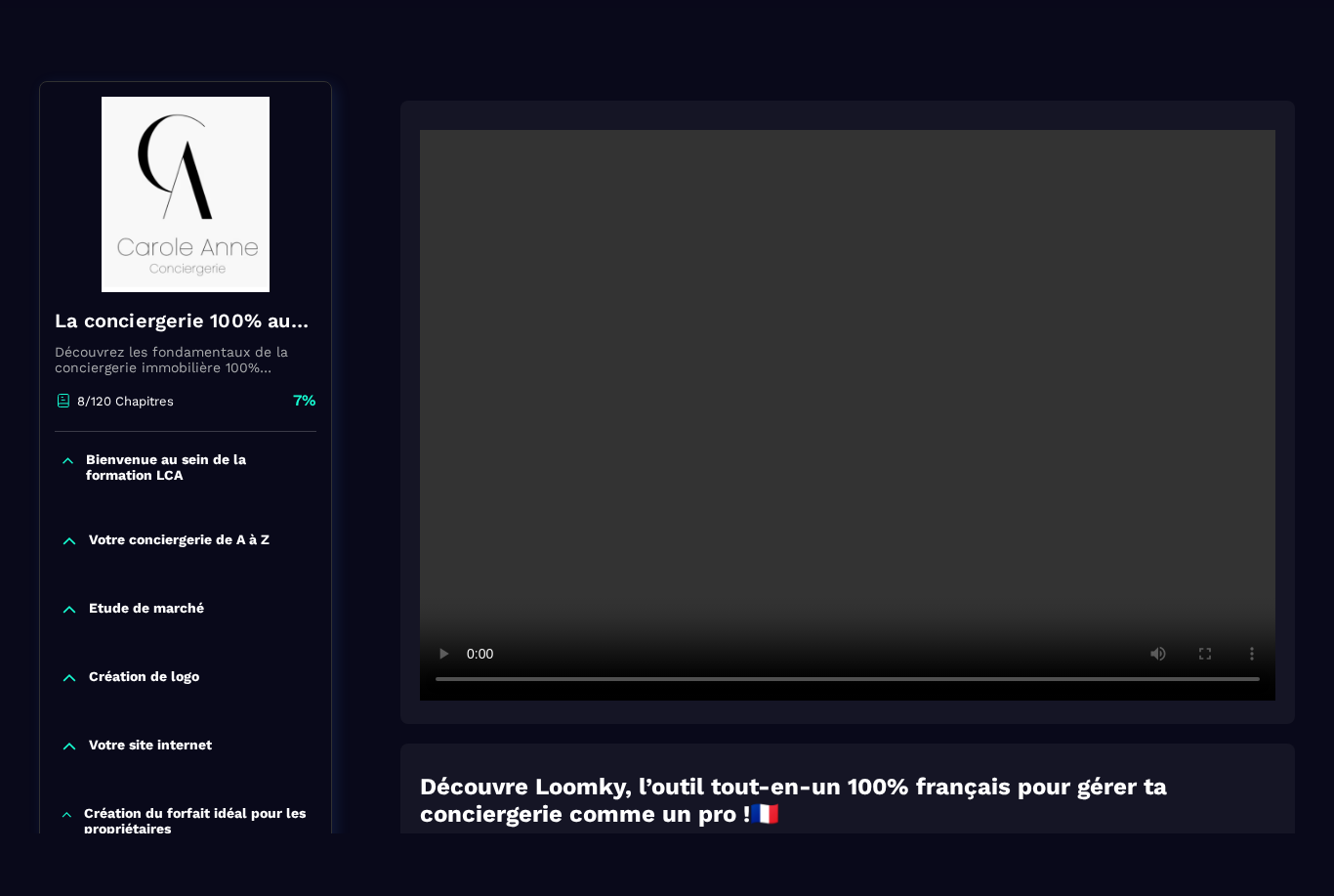
click at [862, 416] on video at bounding box center [848, 415] width 856 height 570
click at [848, 409] on video at bounding box center [848, 415] width 856 height 570
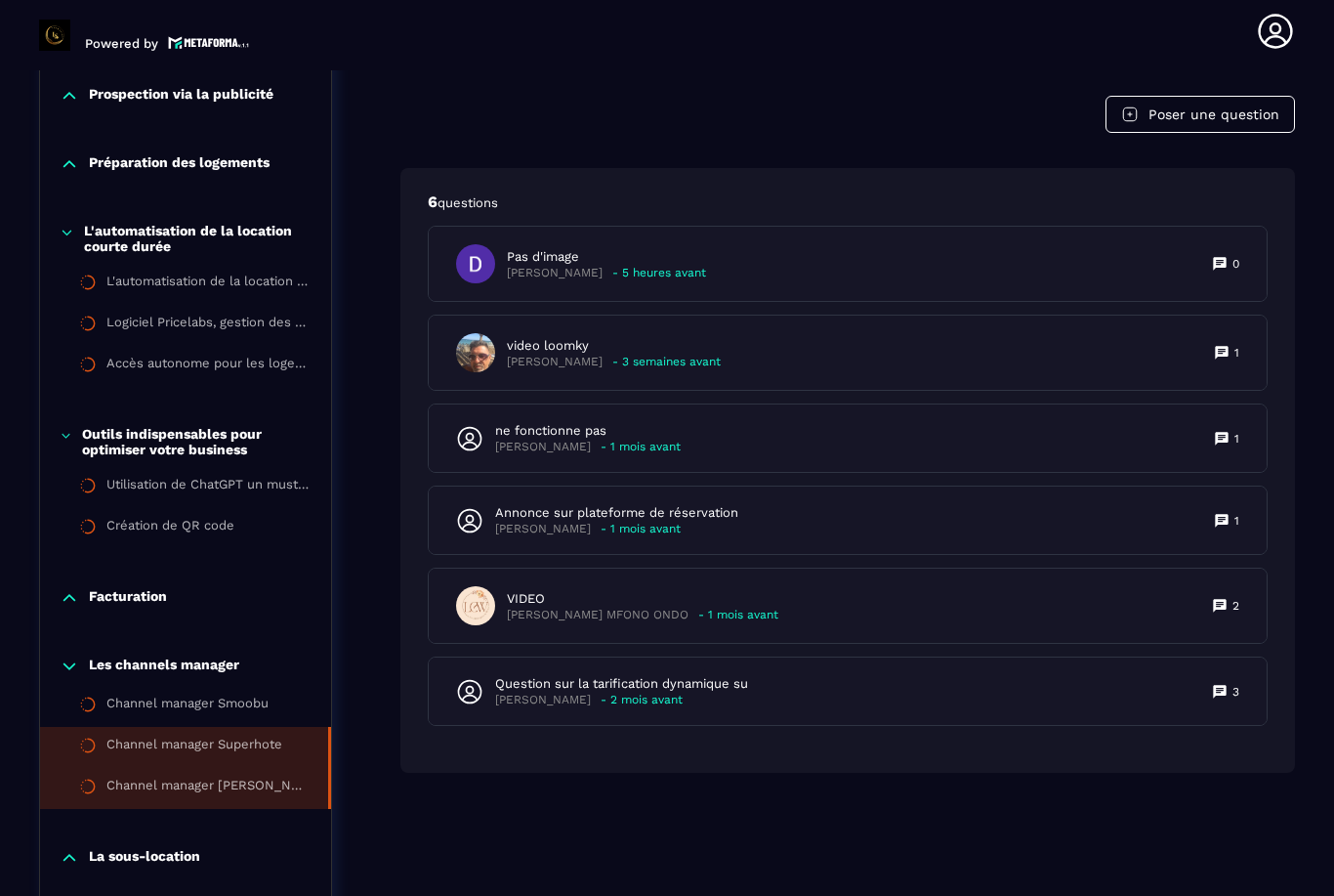
scroll to position [1517, 0]
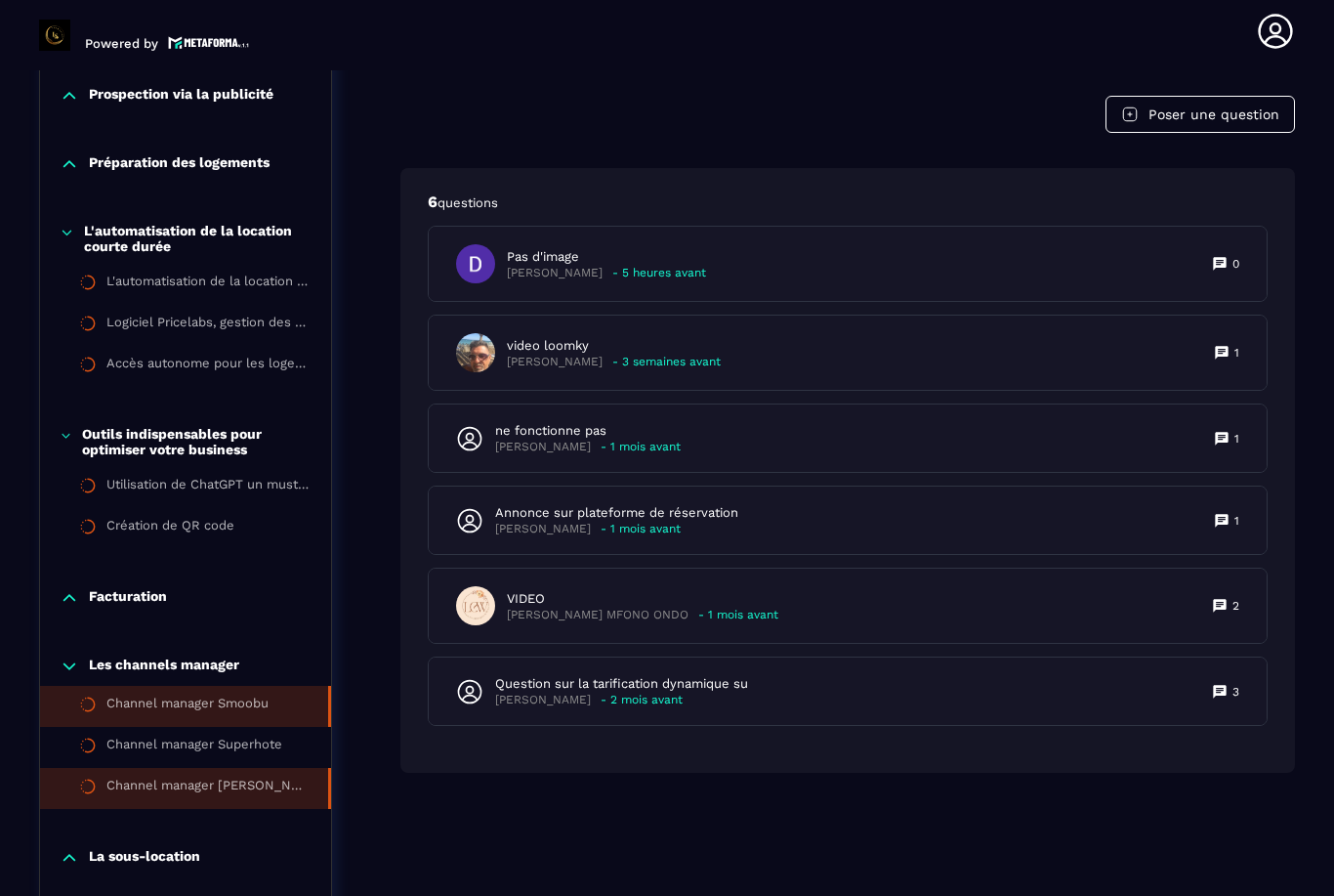
click at [224, 697] on li "Channel manager Smoobu" at bounding box center [185, 706] width 291 height 41
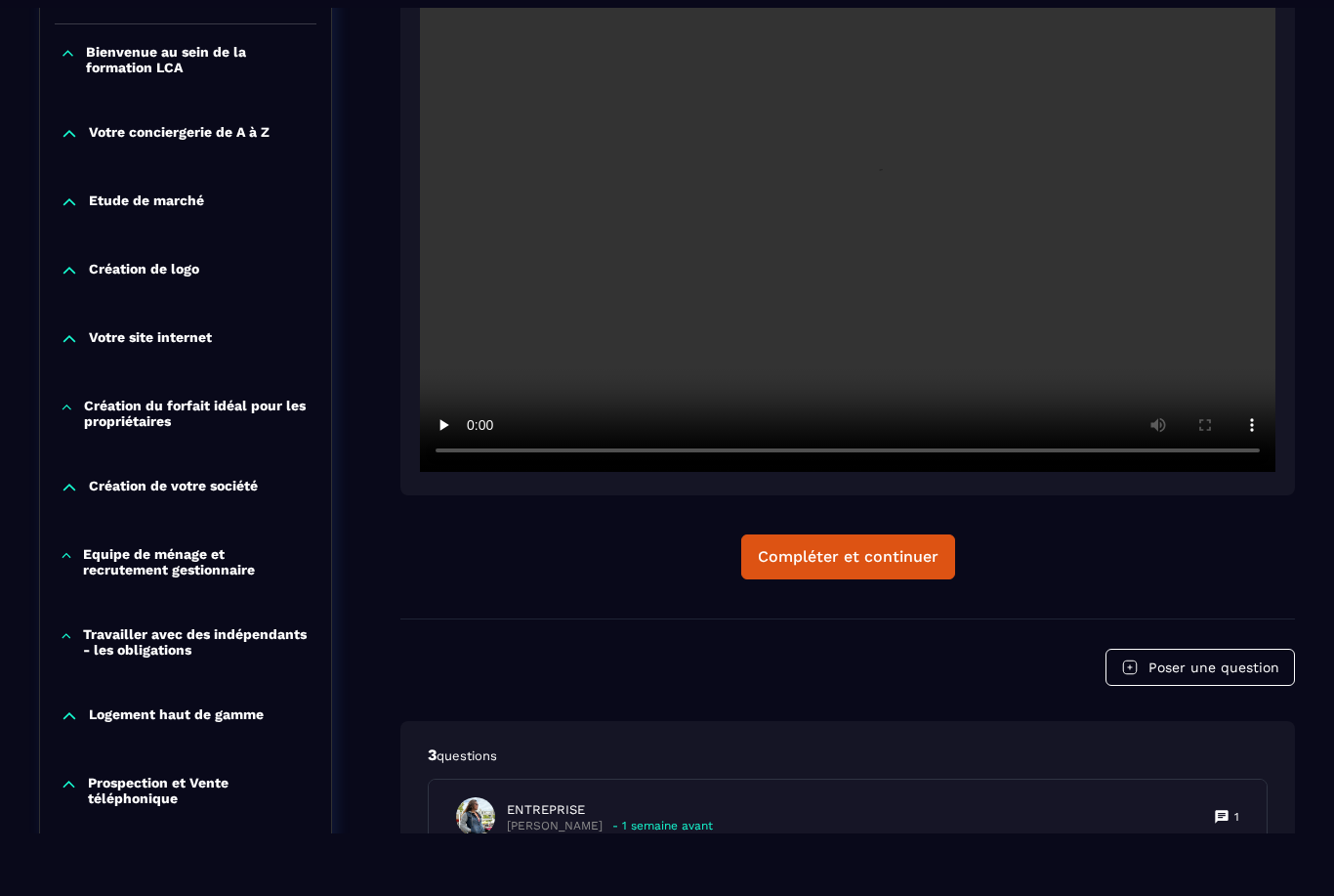
scroll to position [203, 0]
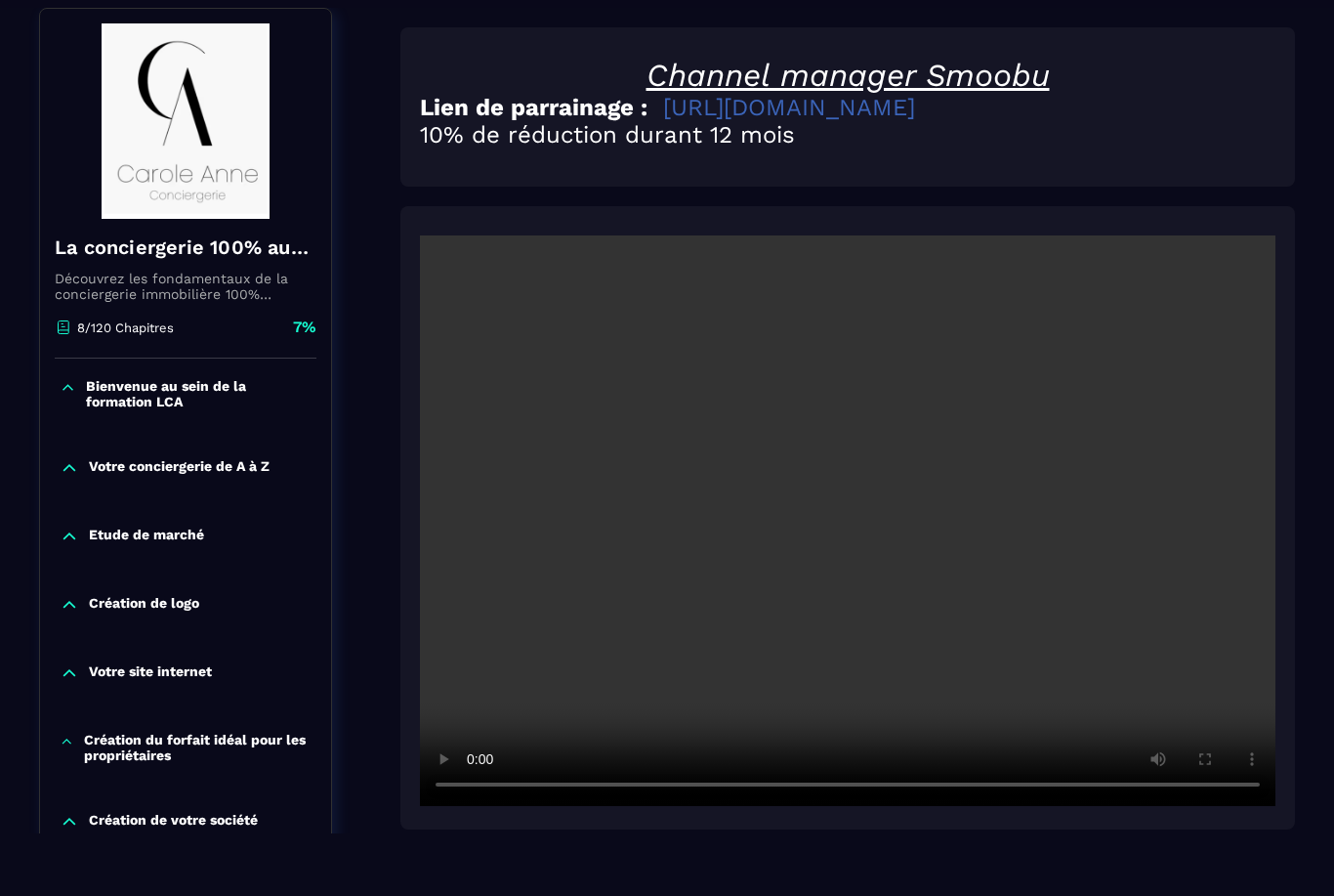
click at [842, 508] on video at bounding box center [848, 520] width 856 height 570
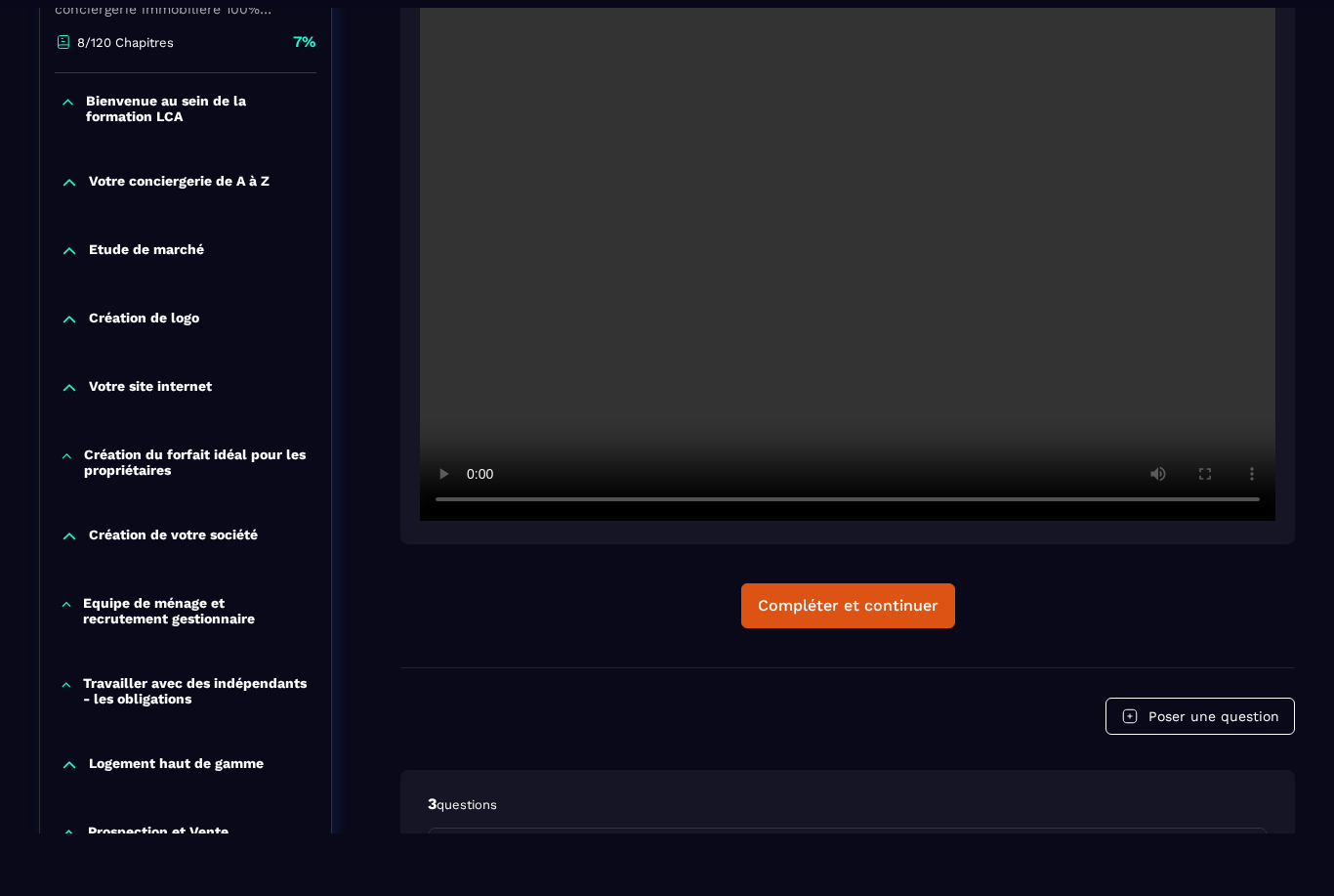
scroll to position [446, 0]
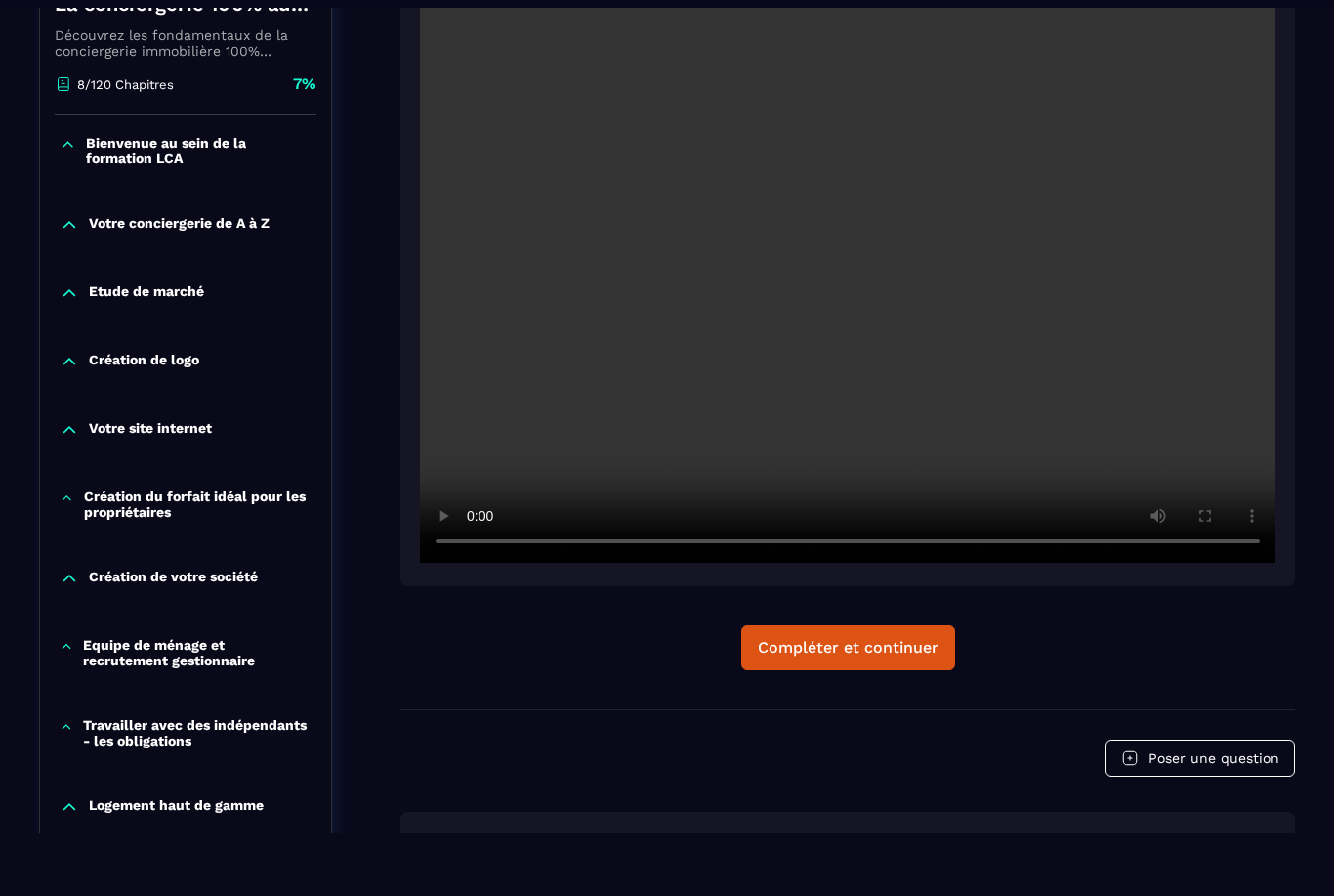
click at [1260, 548] on video at bounding box center [848, 277] width 856 height 570
click at [1249, 550] on video at bounding box center [848, 277] width 856 height 570
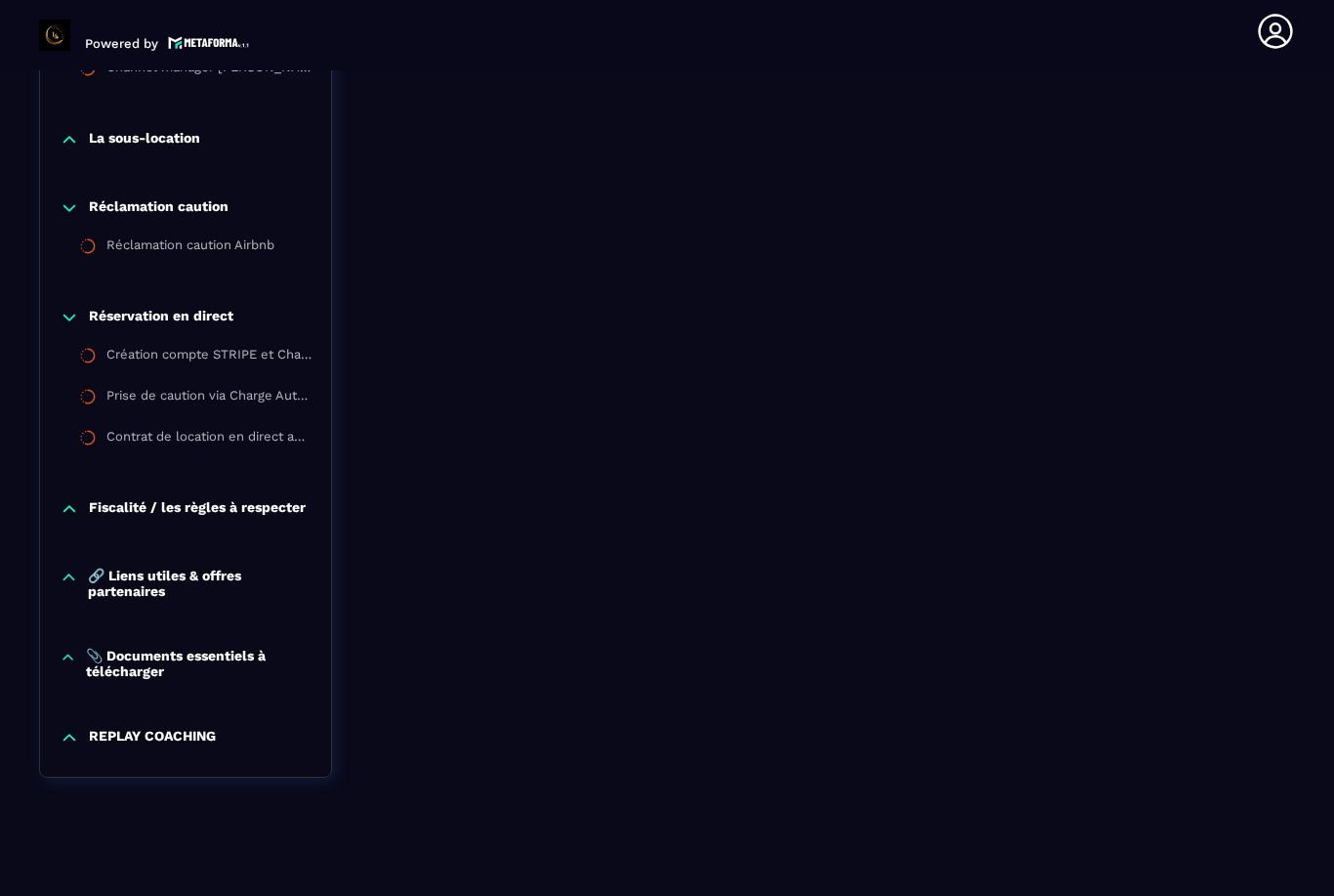
scroll to position [2231, 0]
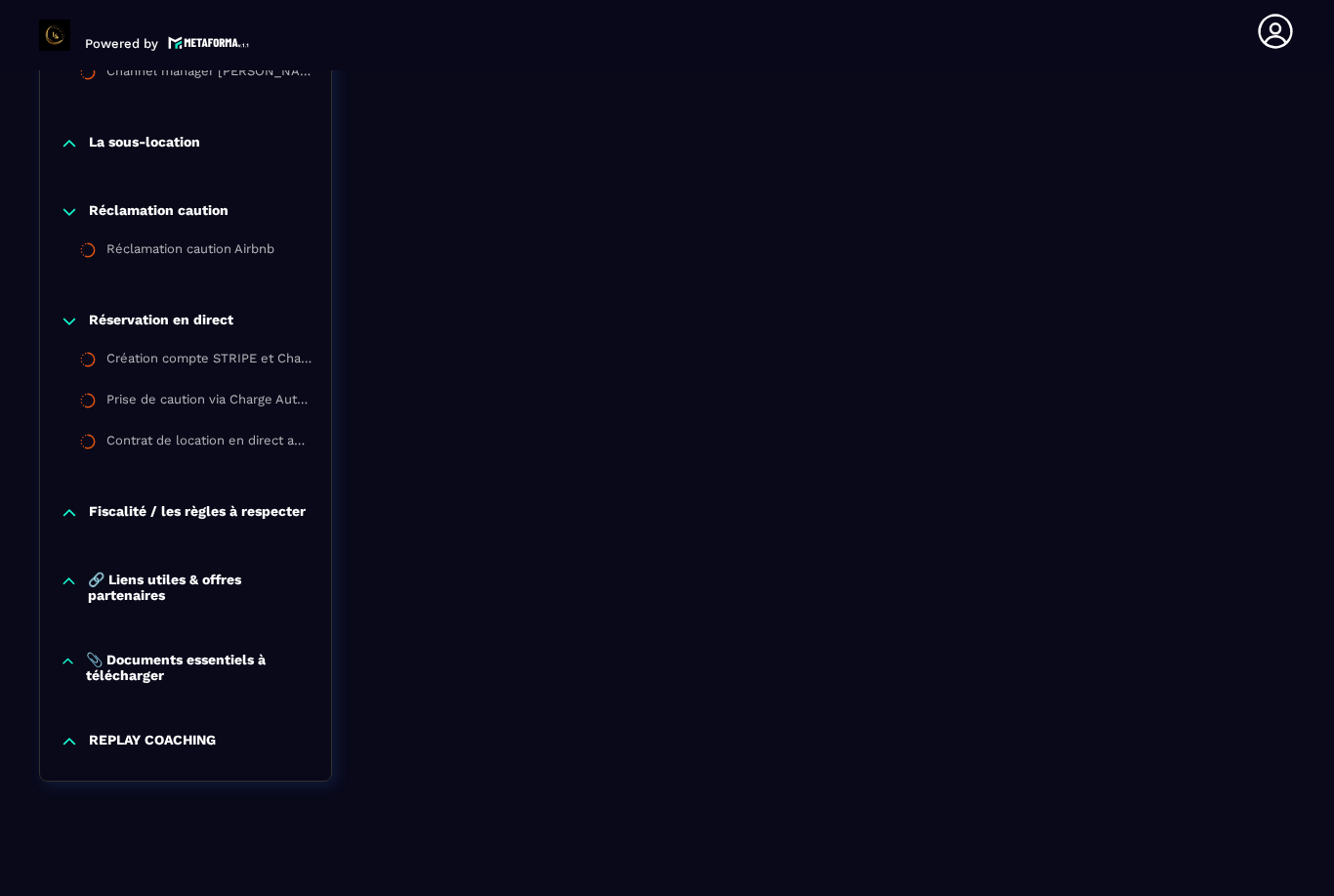
click at [163, 733] on p "REPLAY COACHING" at bounding box center [152, 742] width 127 height 20
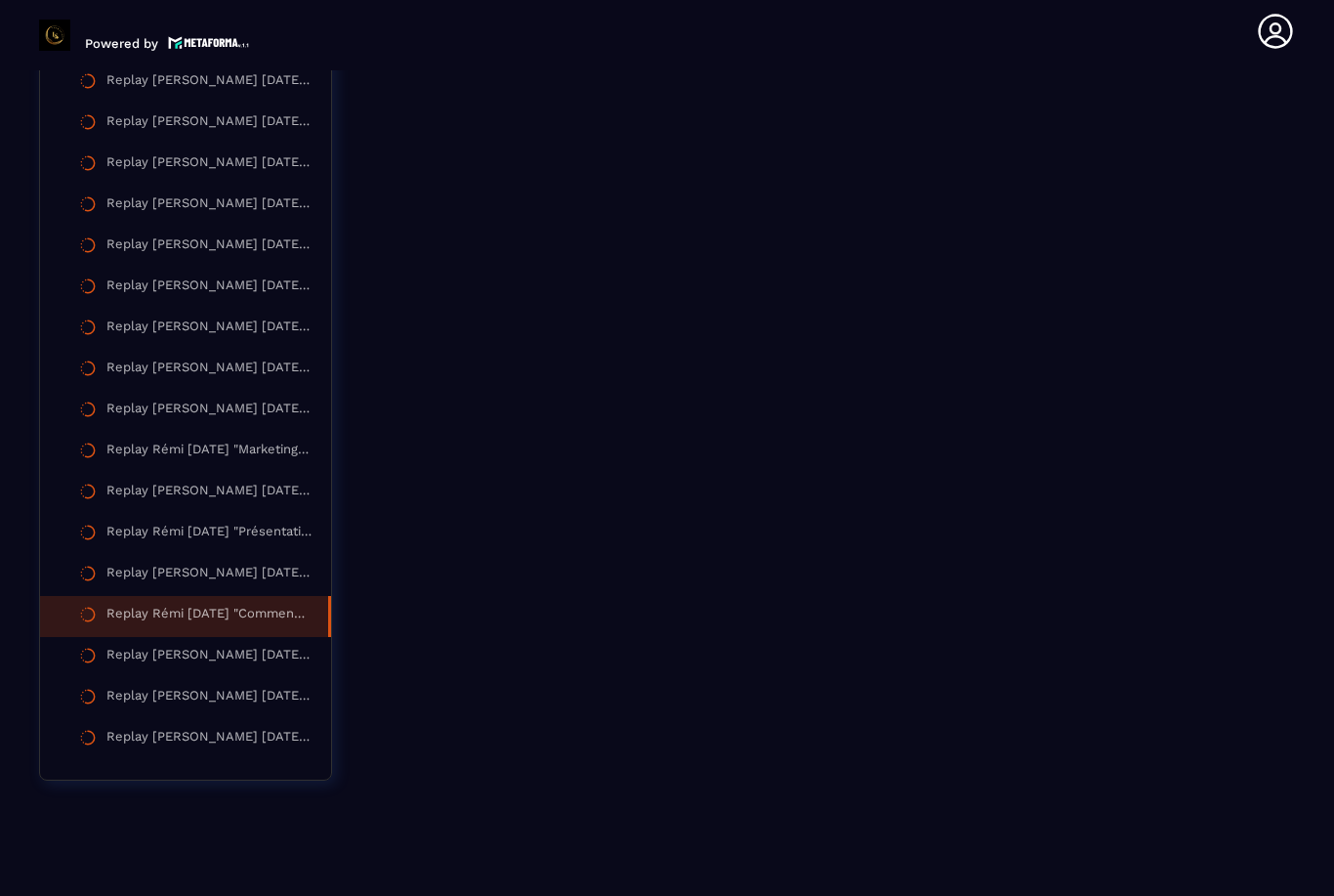
scroll to position [4241, 0]
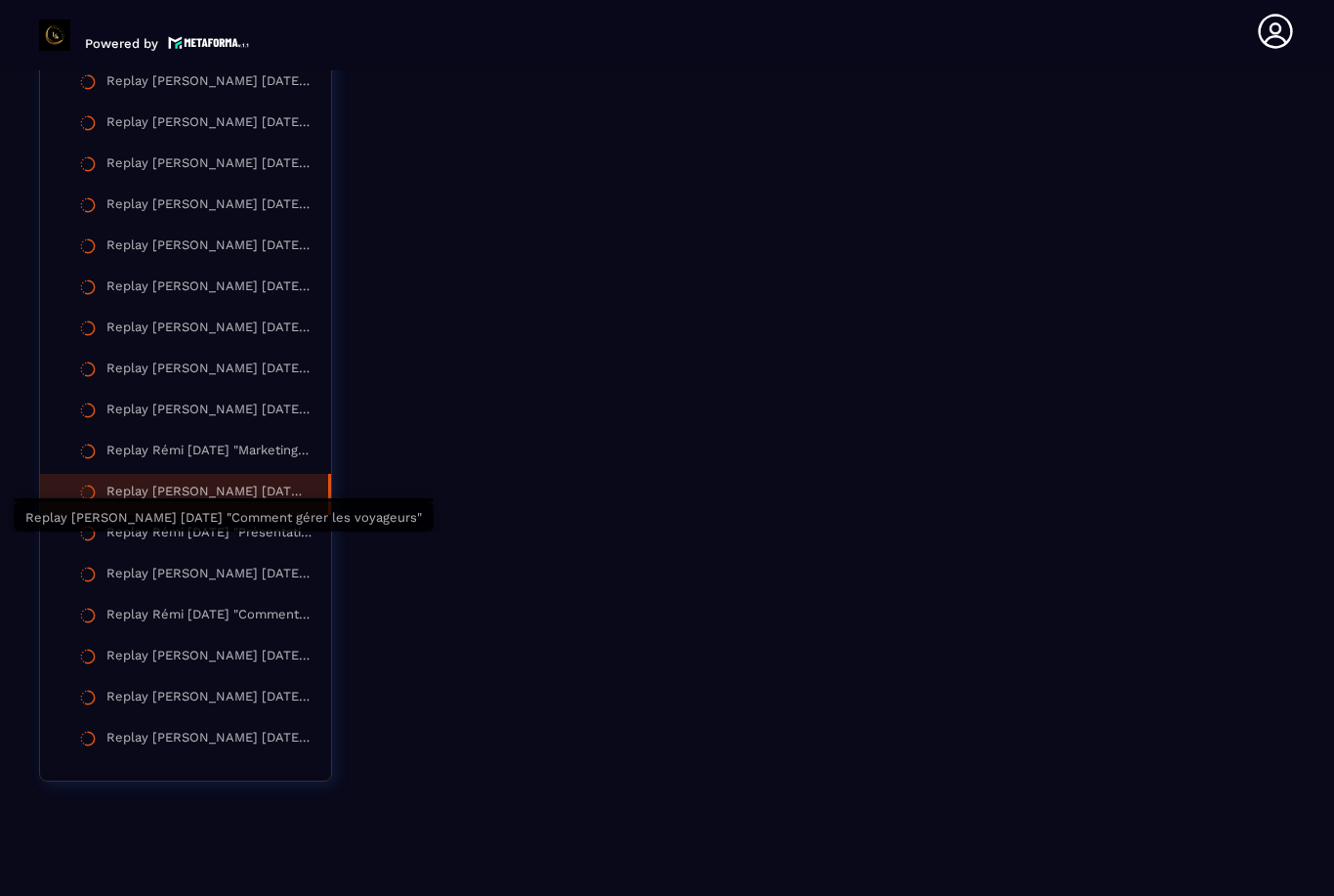
click at [260, 483] on div "Replay [PERSON_NAME] [DATE] "Comment gérer les voyageurs"" at bounding box center [207, 493] width 202 height 21
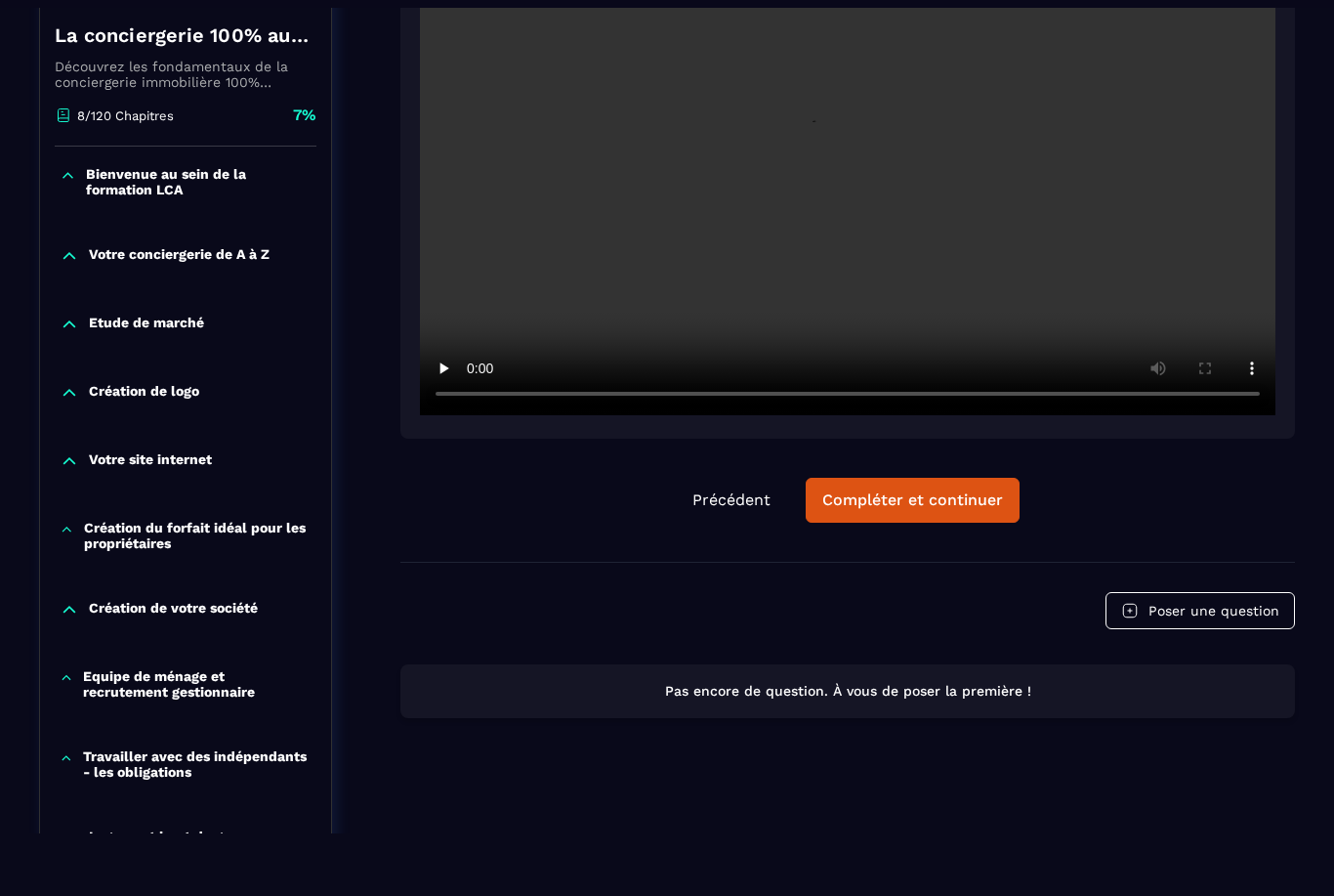
scroll to position [415, 0]
click at [871, 125] on video at bounding box center [848, 130] width 856 height 570
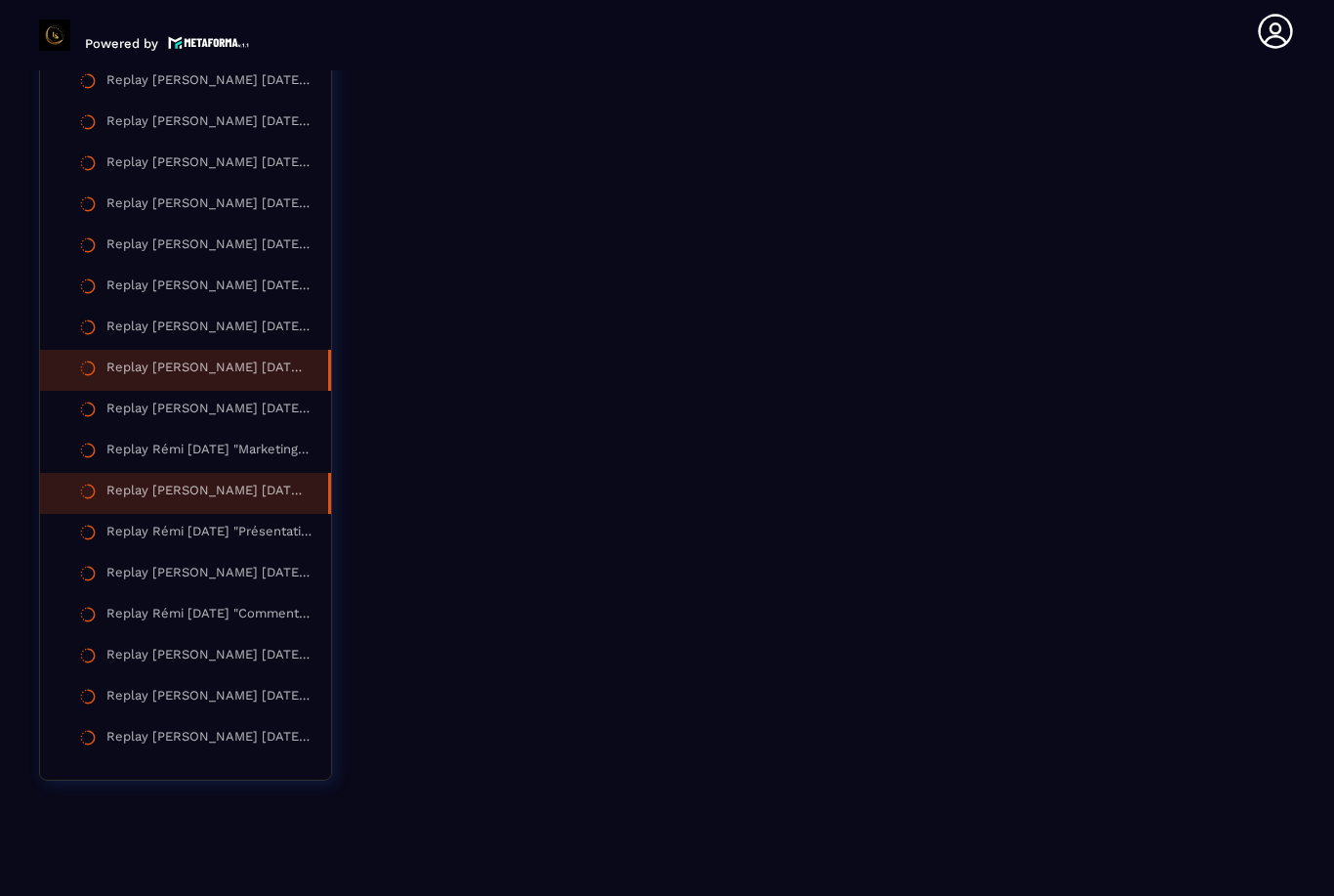
scroll to position [4241, 0]
click at [199, 372] on div "Replay [PERSON_NAME] [DATE] "Nouvelle règlementation en location saisonnière"" at bounding box center [207, 370] width 202 height 21
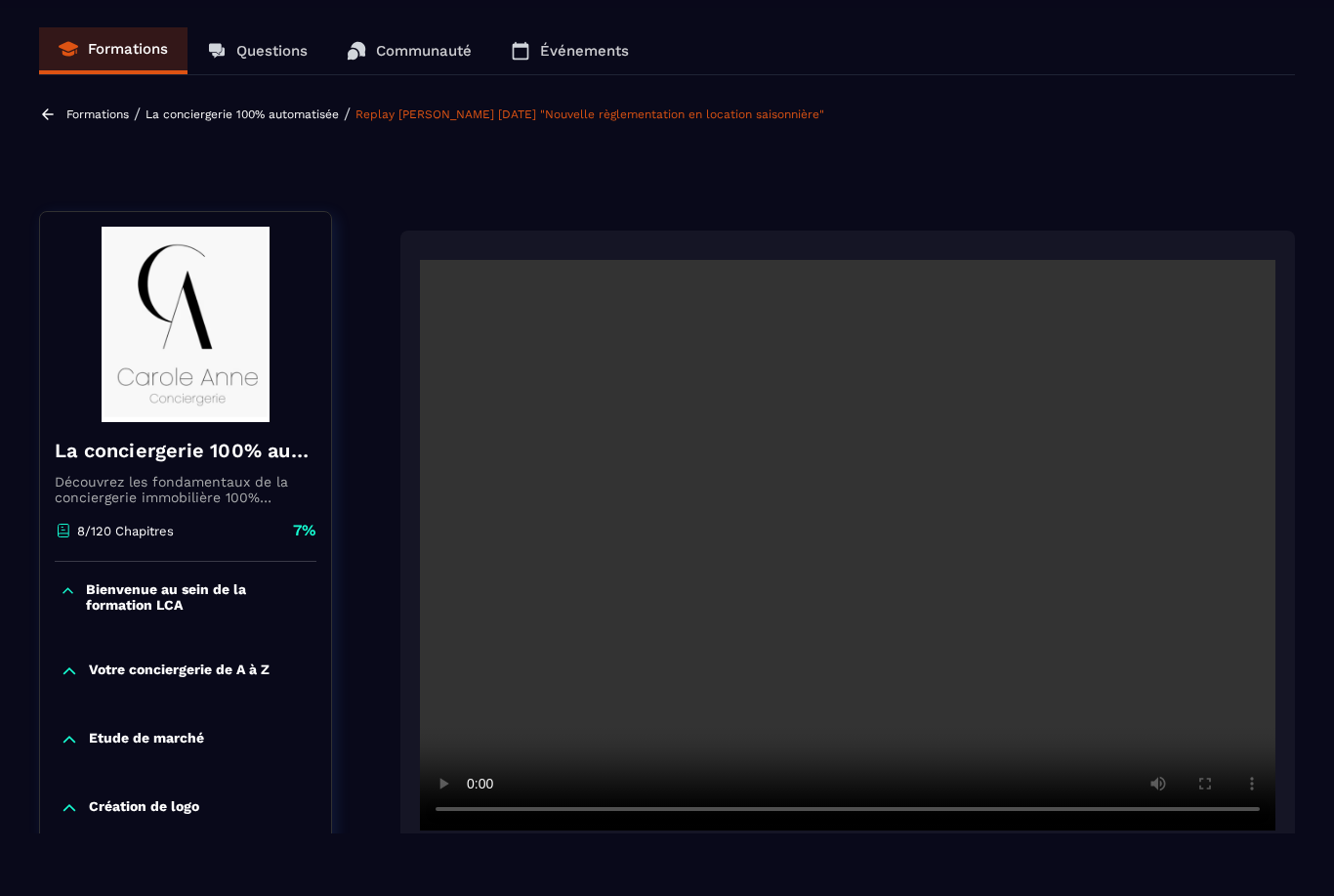
click at [861, 547] on video at bounding box center [848, 545] width 856 height 570
click at [1260, 815] on video at bounding box center [848, 545] width 856 height 570
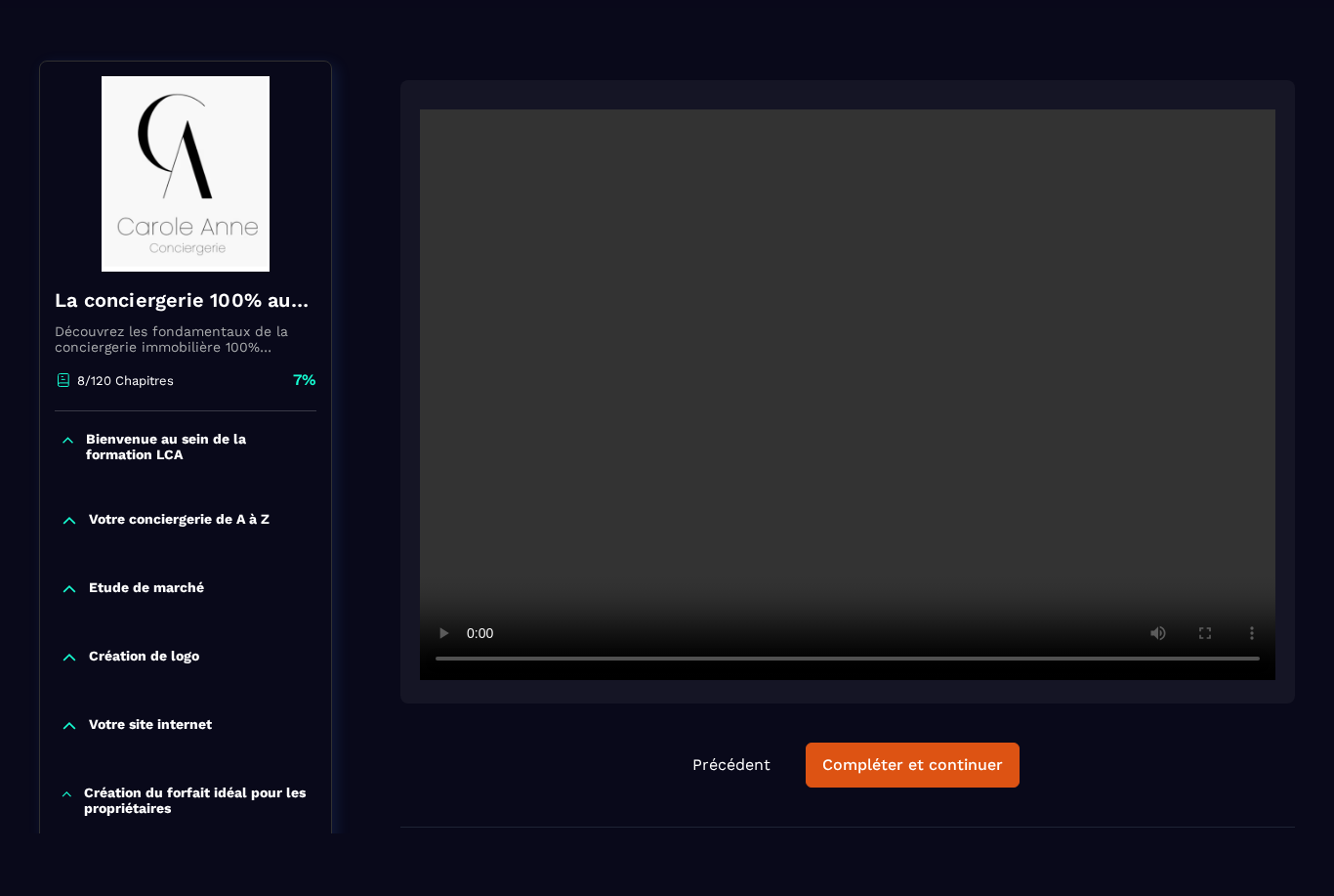
scroll to position [1, 0]
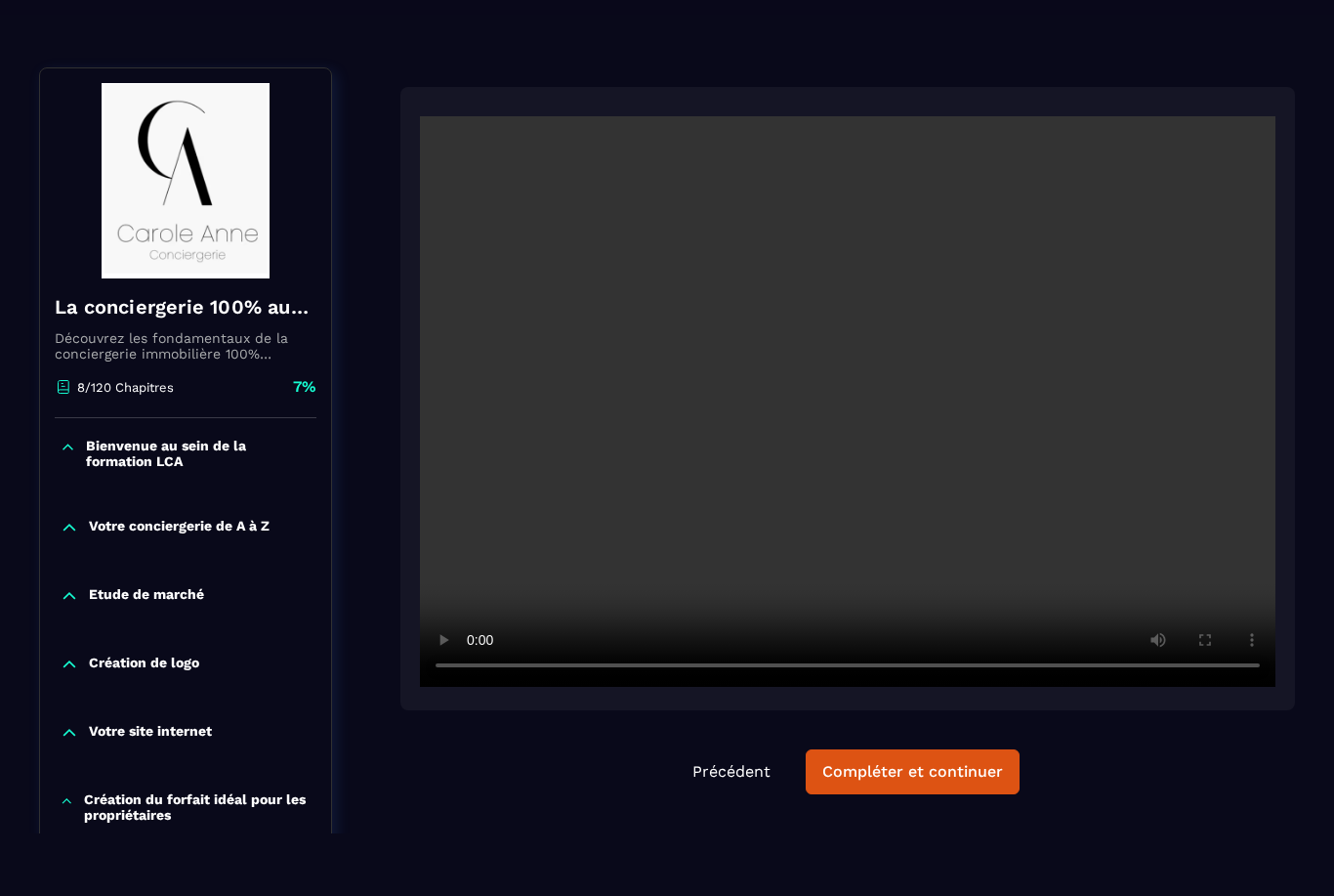
click at [1257, 671] on video at bounding box center [848, 401] width 856 height 570
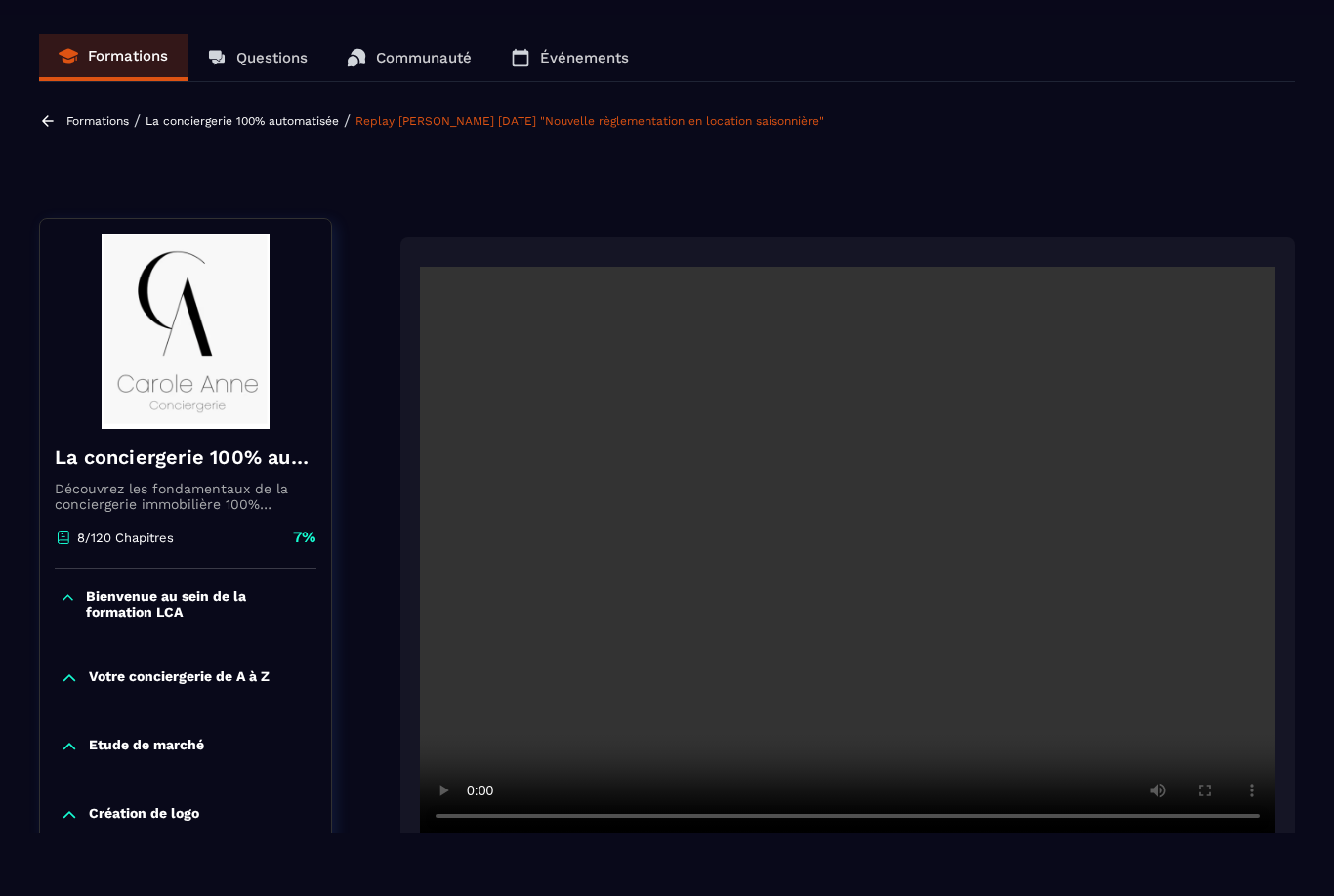
scroll to position [0, 0]
